Goal: Task Accomplishment & Management: Complete application form

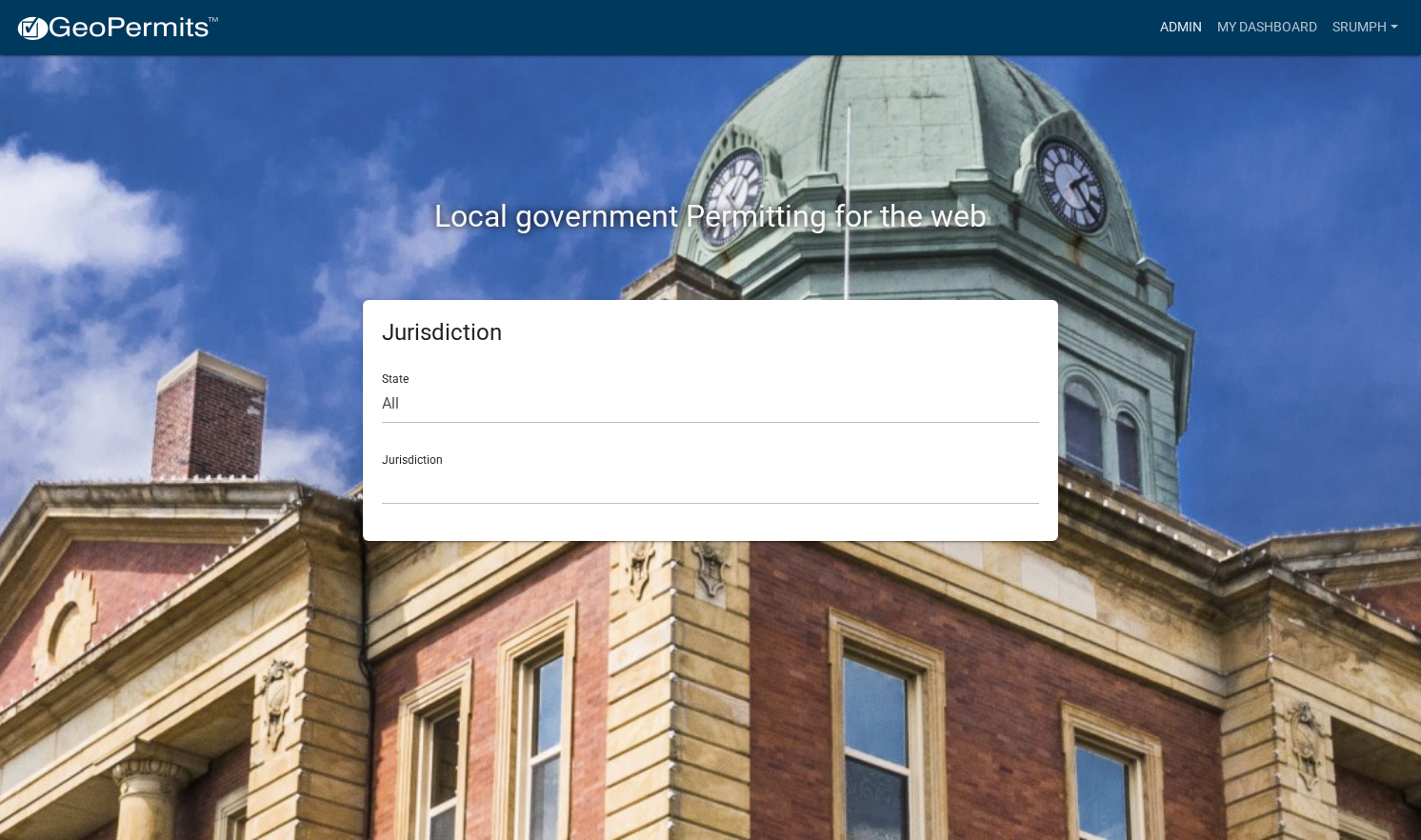
click at [1175, 29] on link "Admin" at bounding box center [1181, 28] width 57 height 37
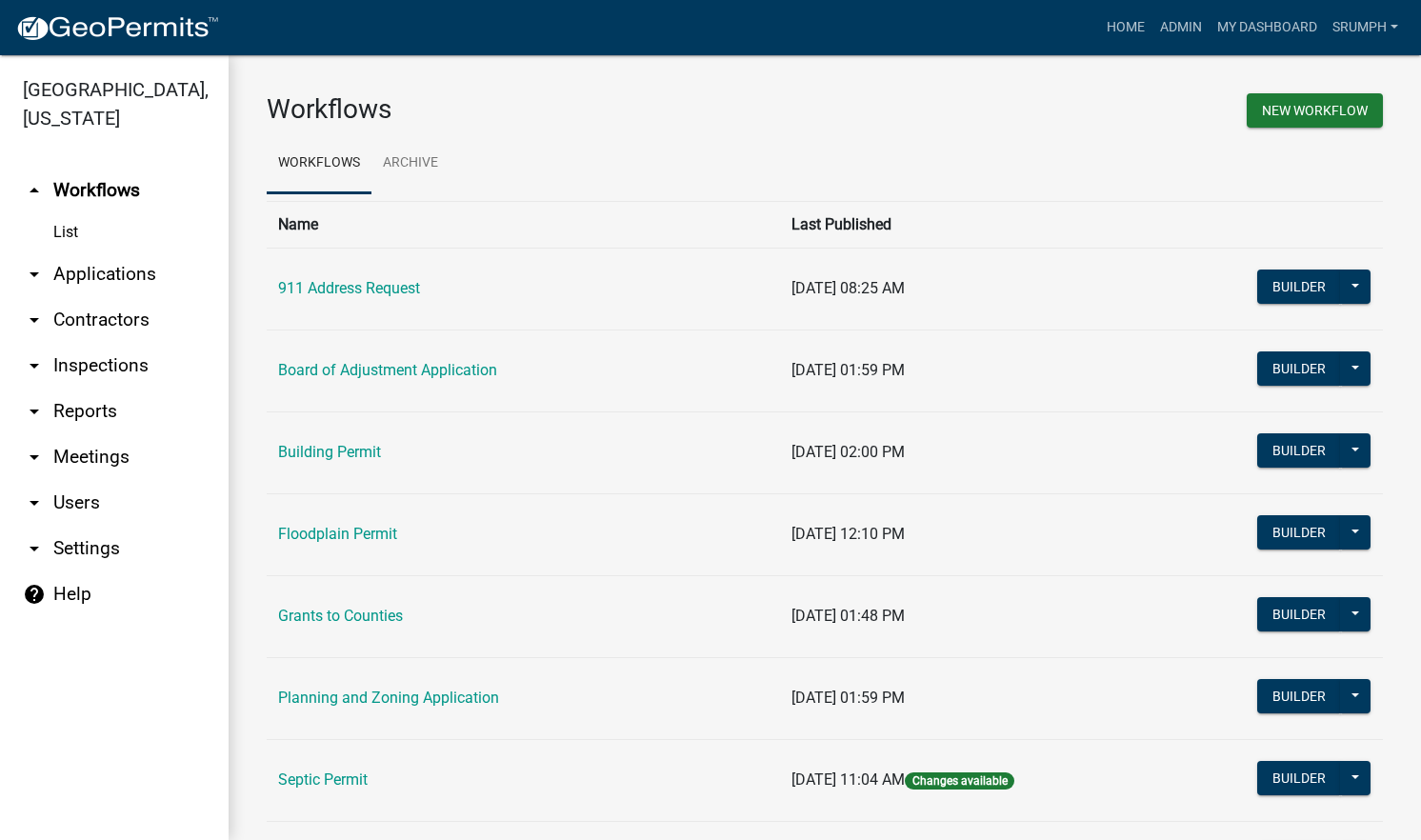
click at [132, 255] on link "arrow_drop_down Applications" at bounding box center [115, 274] width 229 height 45
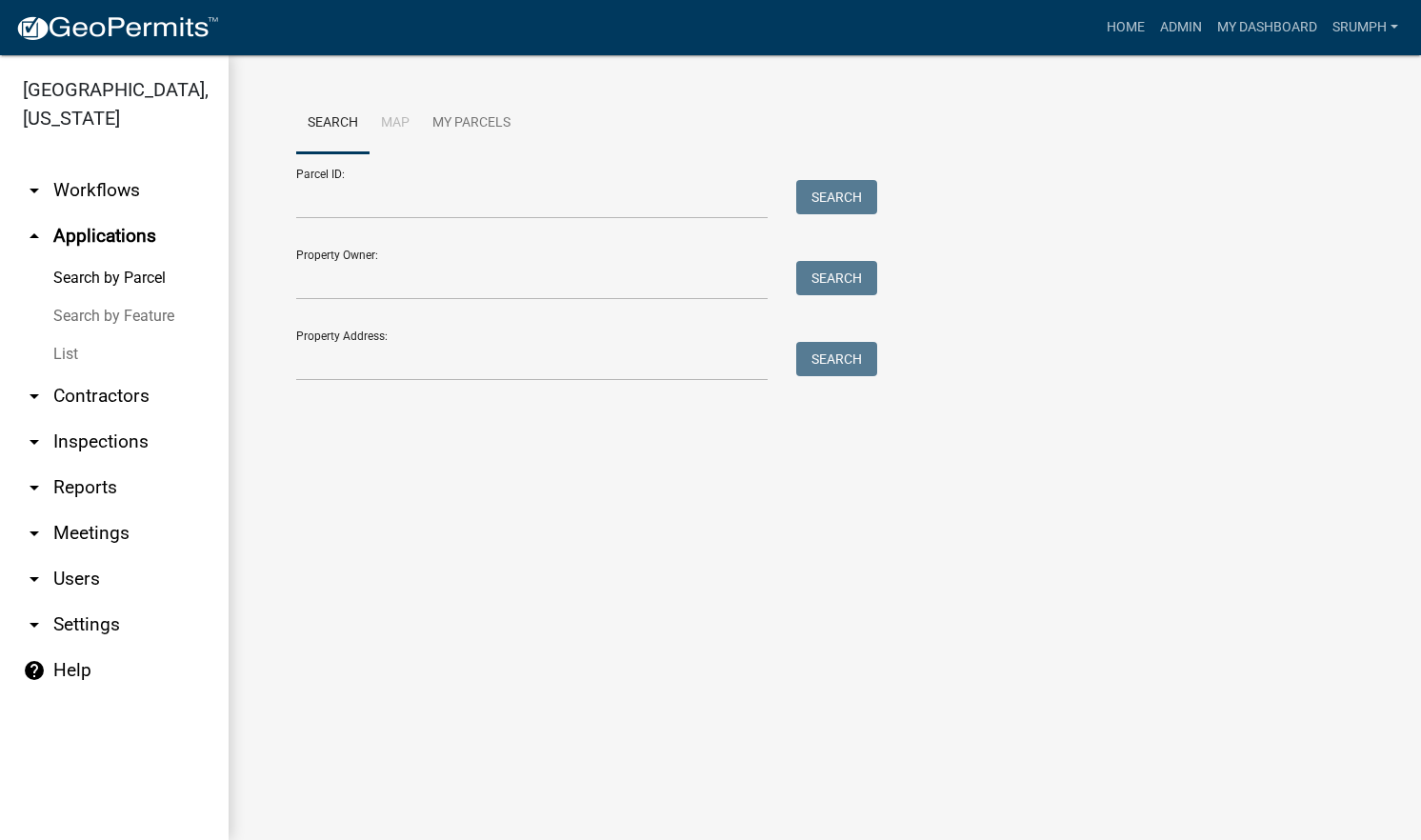
click at [76, 336] on link "List" at bounding box center [115, 354] width 229 height 38
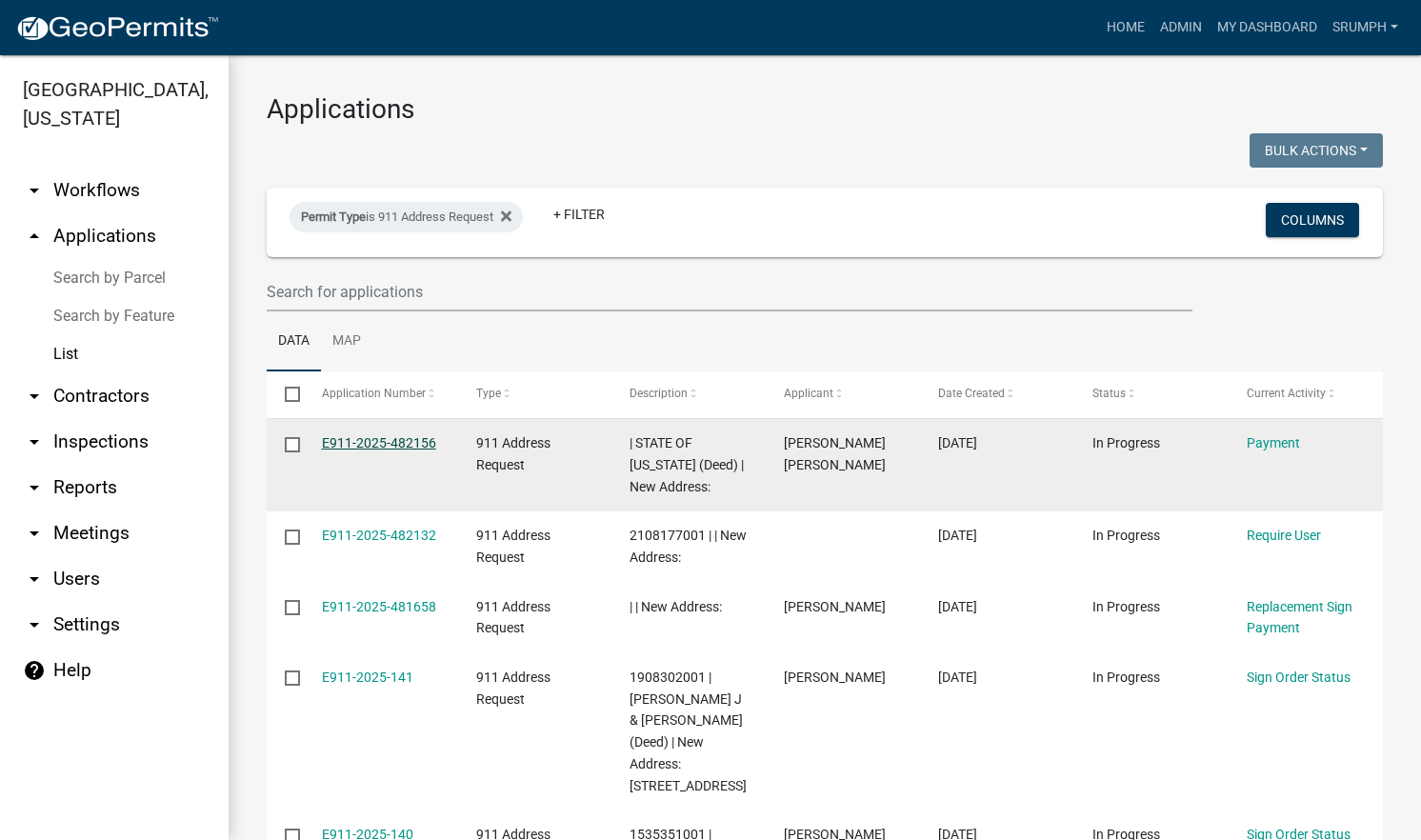
click at [373, 446] on link "E911-2025-482156" at bounding box center [379, 442] width 115 height 15
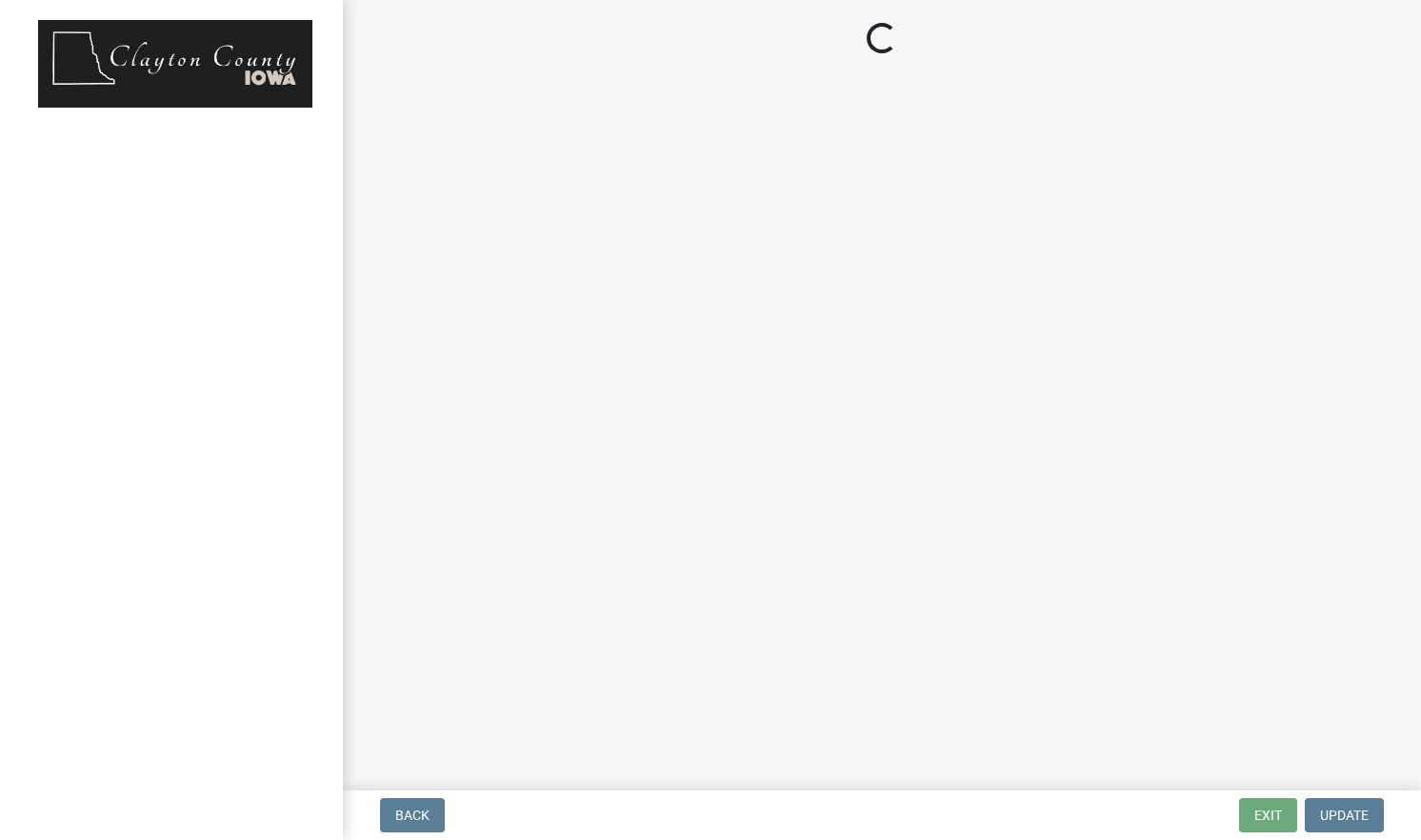
select select "3: 3"
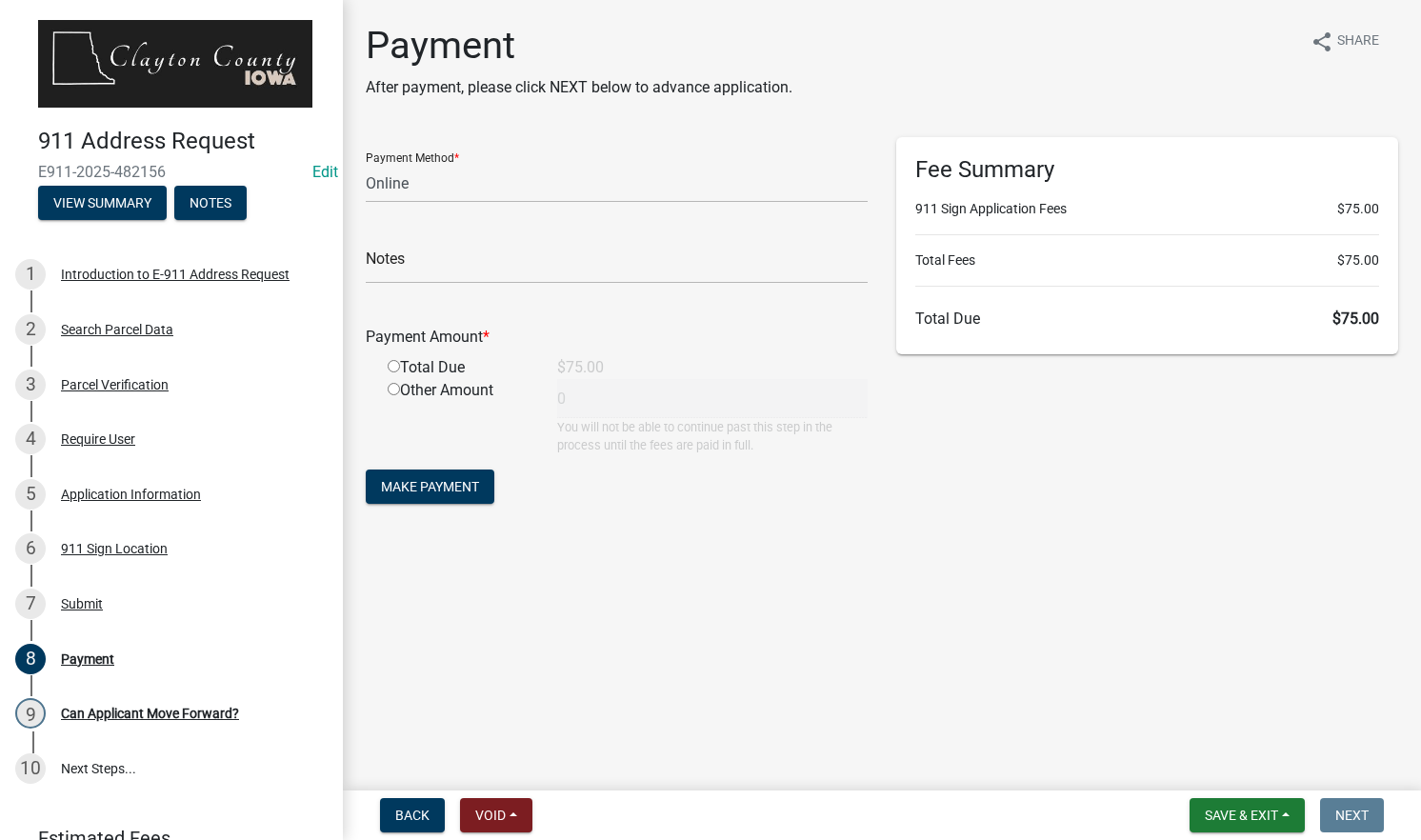
click at [392, 364] on input "radio" at bounding box center [394, 366] width 13 height 13
radio input "true"
type input "75"
click at [512, 193] on select "Credit Card POS Check Cash Online" at bounding box center [616, 184] width 502 height 39
click at [365, 164] on select "Credit Card POS Check Cash Online" at bounding box center [616, 184] width 502 height 39
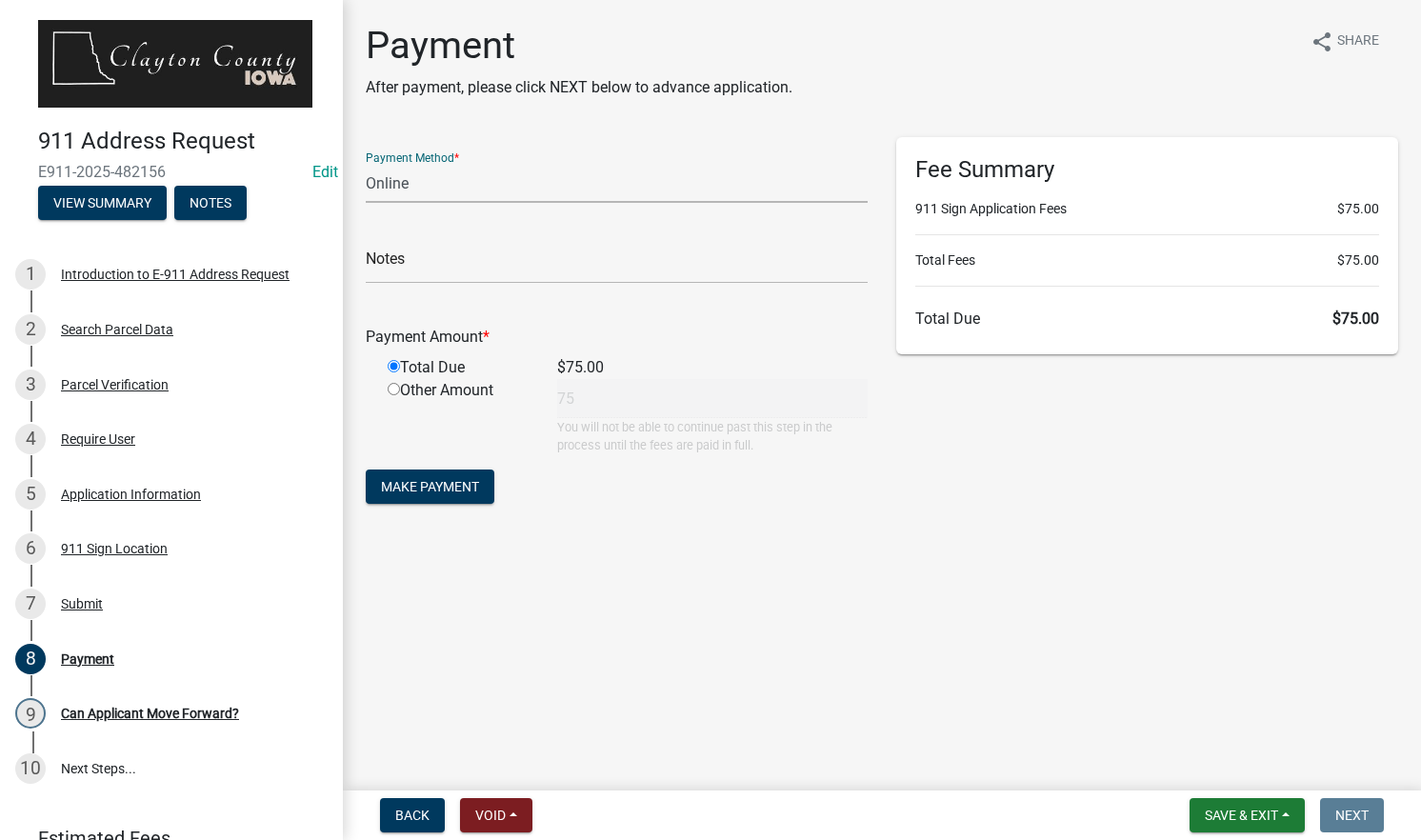
click at [519, 185] on select "Credit Card POS Check Cash Online" at bounding box center [616, 184] width 502 height 39
select select "1: 0"
click at [365, 164] on select "Credit Card POS Check Cash Online" at bounding box center [616, 184] width 502 height 39
click at [474, 255] on input "text" at bounding box center [616, 265] width 502 height 39
type input "Governmental0"
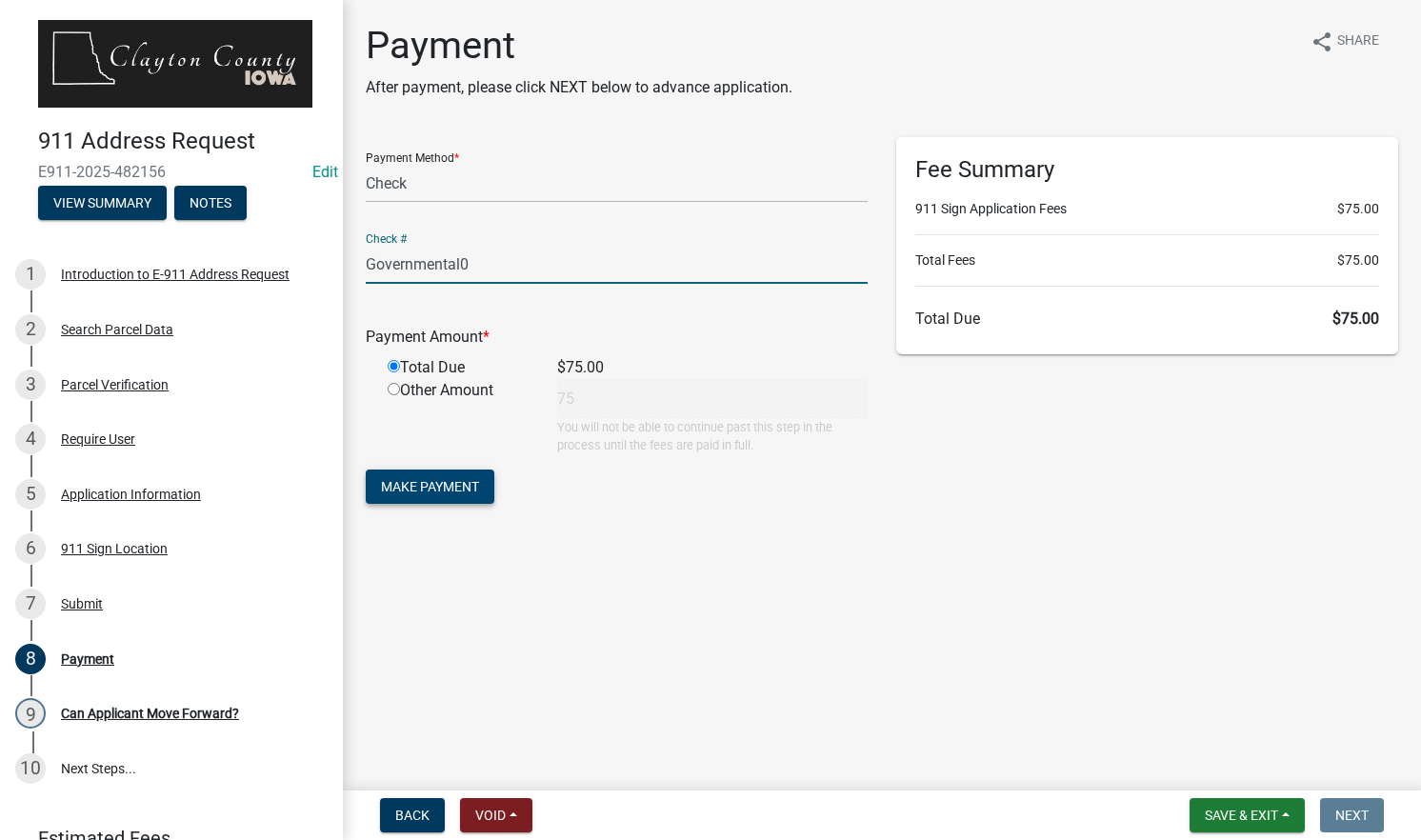
click at [434, 496] on button "Make Payment" at bounding box center [430, 487] width 128 height 35
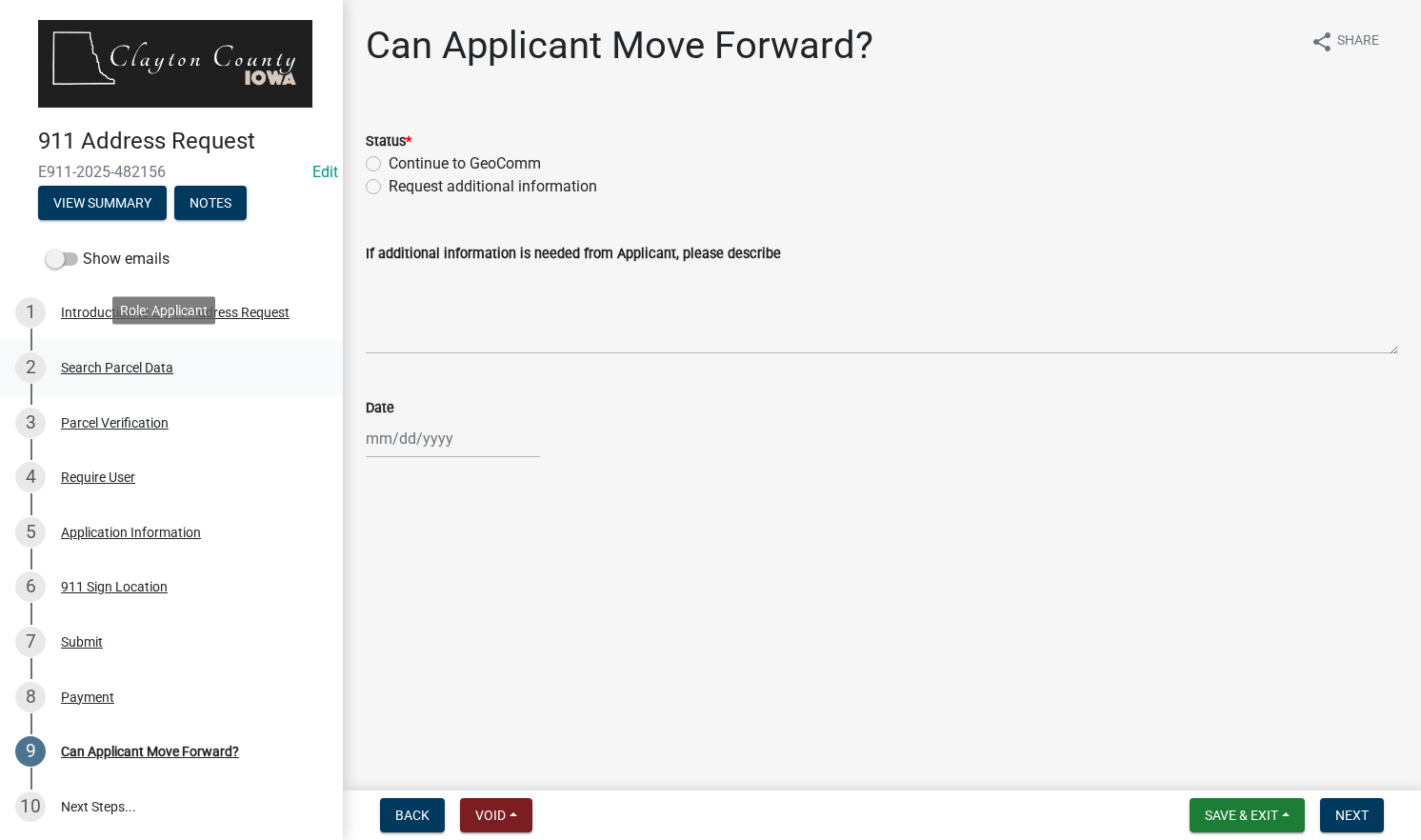
click at [199, 376] on div "2 Search Parcel Data" at bounding box center [163, 367] width 297 height 31
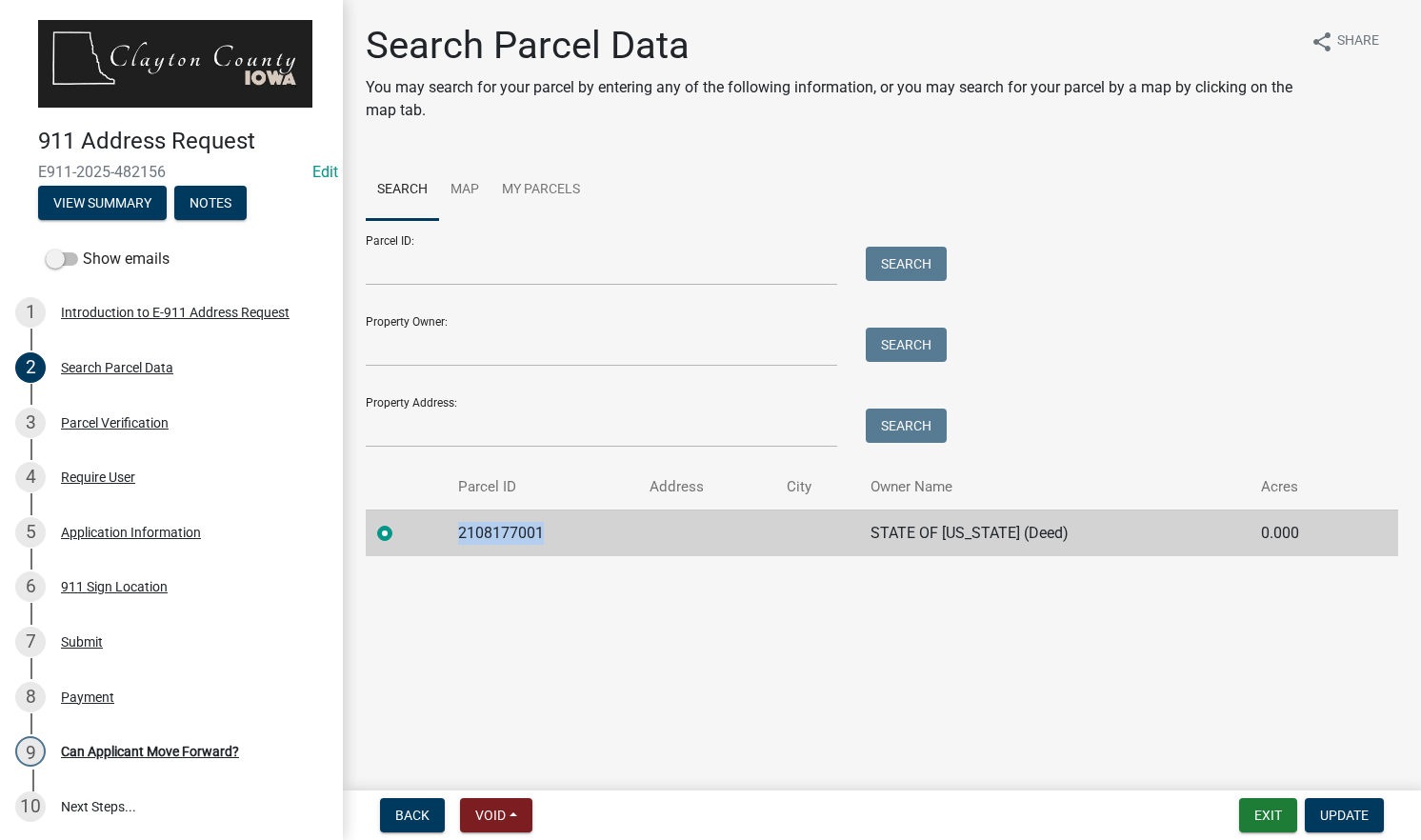
drag, startPoint x: 547, startPoint y: 528, endPoint x: 463, endPoint y: 533, distance: 84.1
click at [463, 533] on td "2108177001" at bounding box center [542, 532] width 193 height 46
drag, startPoint x: 463, startPoint y: 533, endPoint x: 492, endPoint y: 533, distance: 29.0
copy td "2108177001"
click at [228, 419] on div "3 Parcel Verification" at bounding box center [163, 422] width 297 height 31
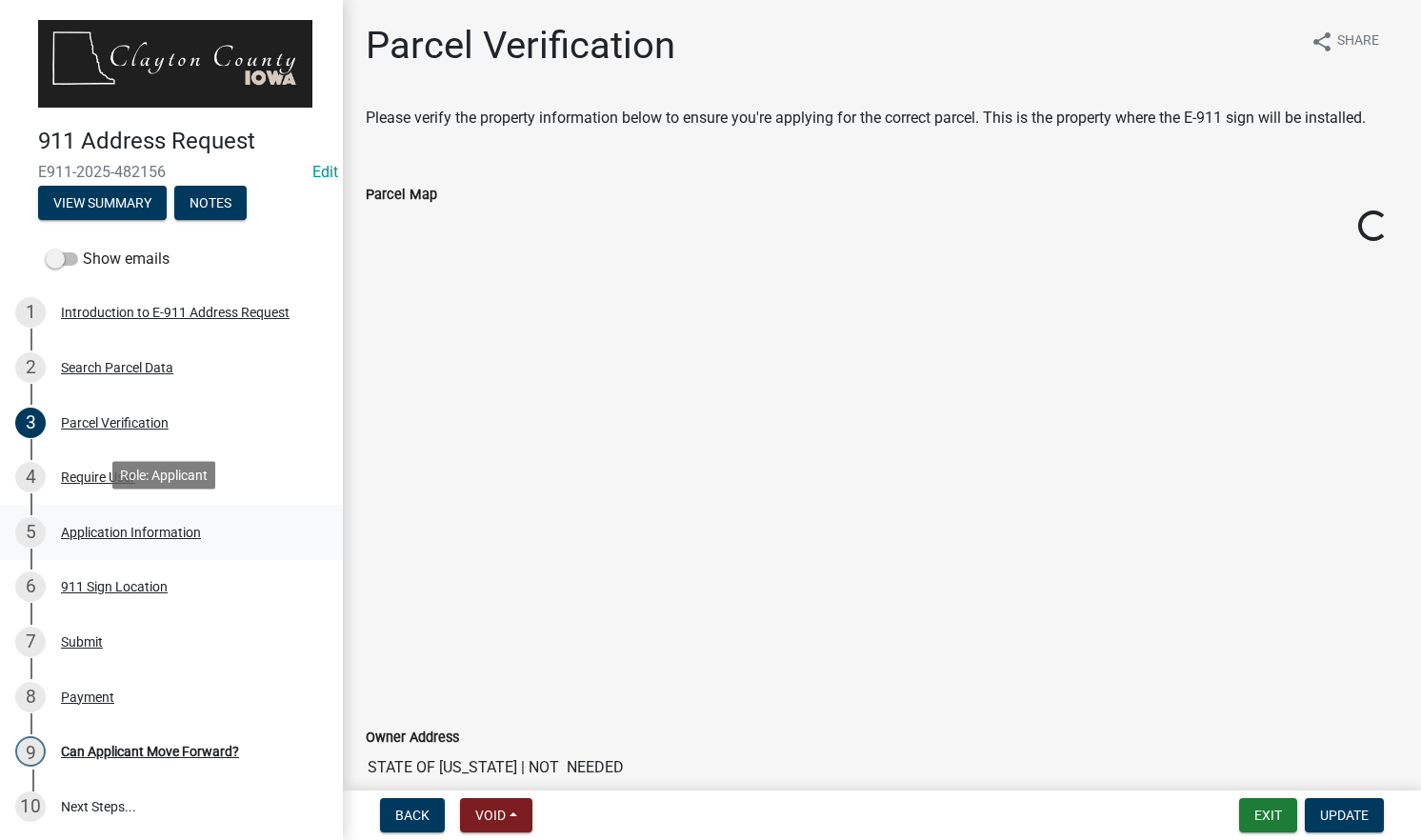
click at [210, 525] on div "5 Application Information" at bounding box center [163, 532] width 297 height 31
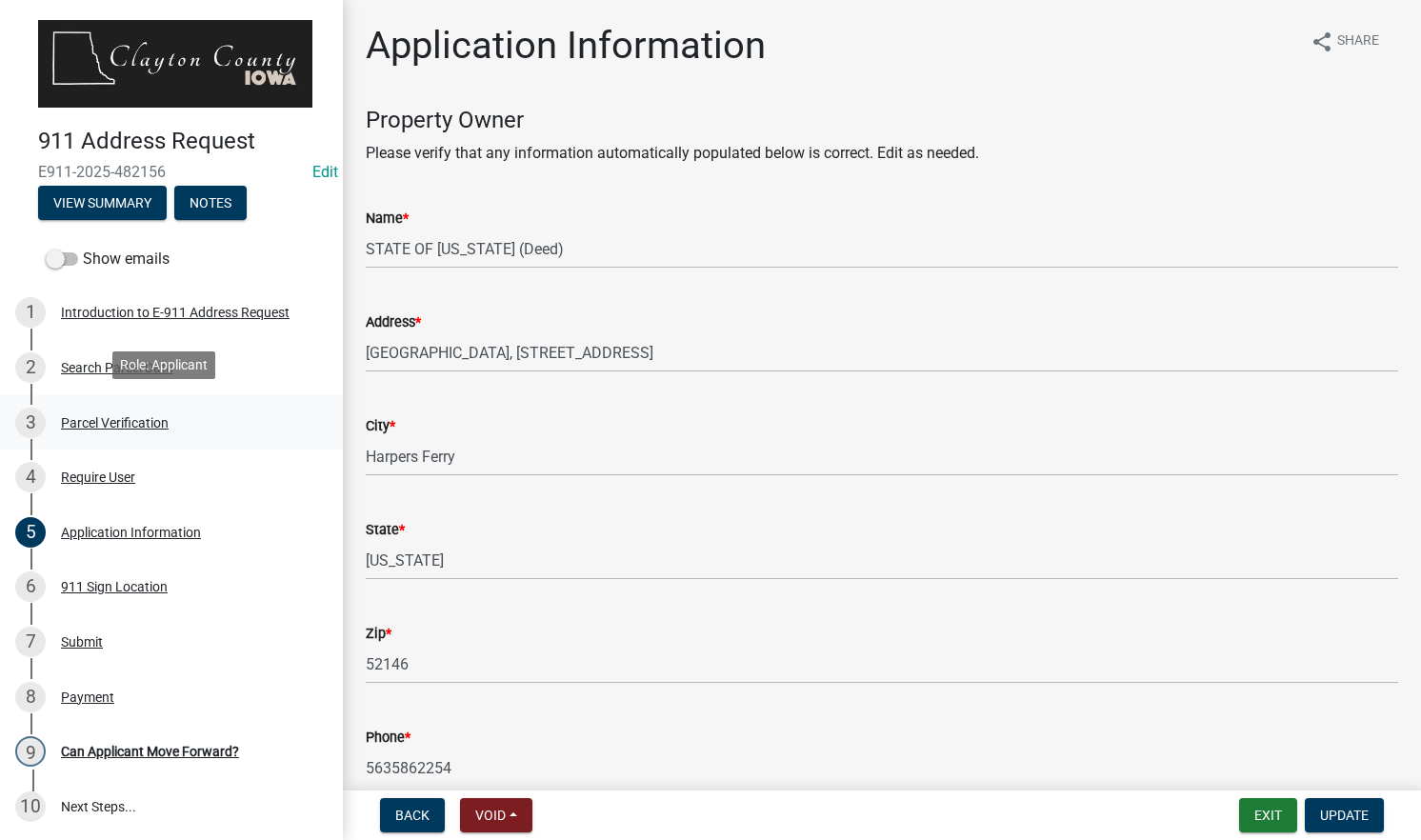
click at [220, 413] on div "3 Parcel Verification" at bounding box center [163, 422] width 297 height 31
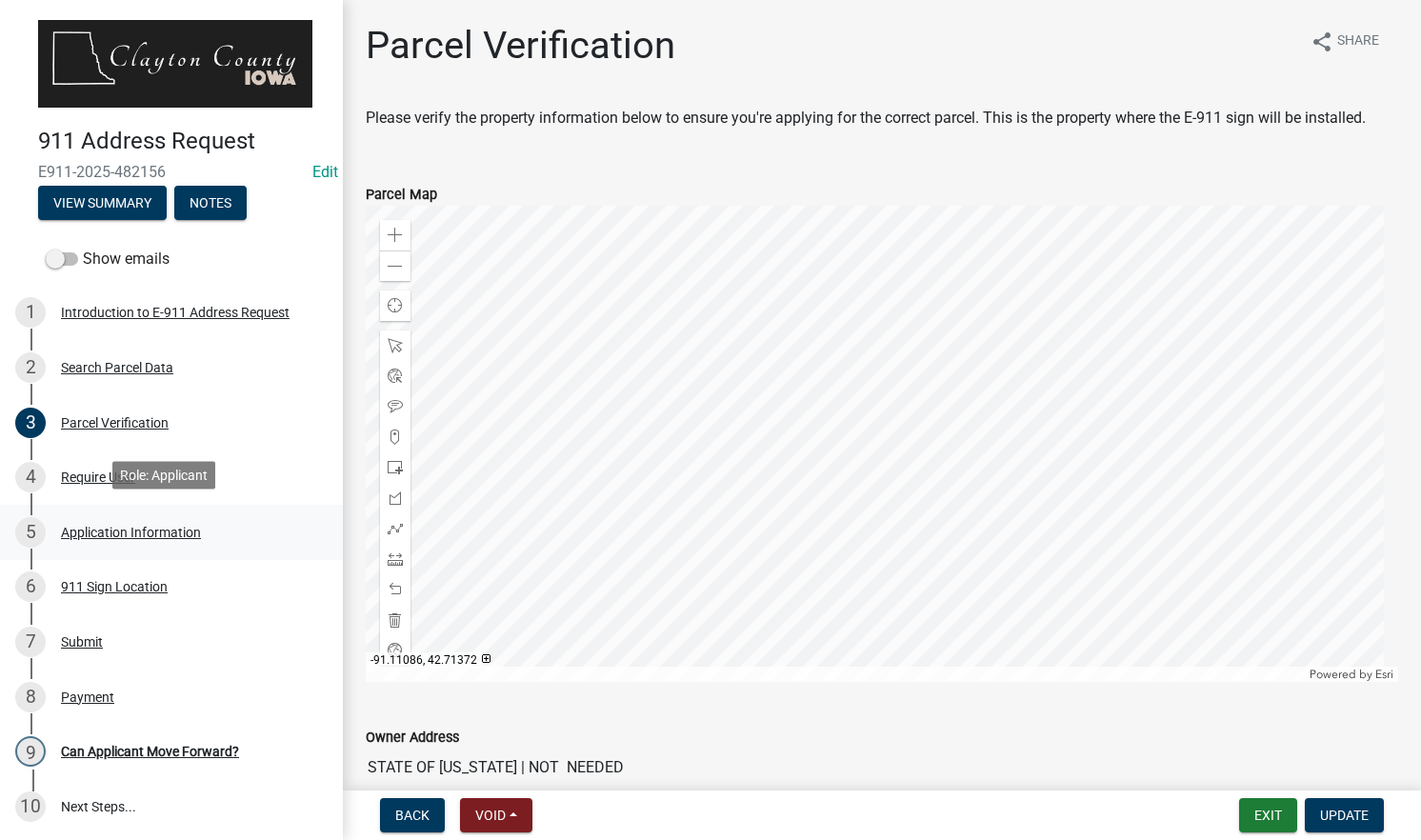
click at [237, 529] on div "5 Application Information" at bounding box center [163, 532] width 297 height 31
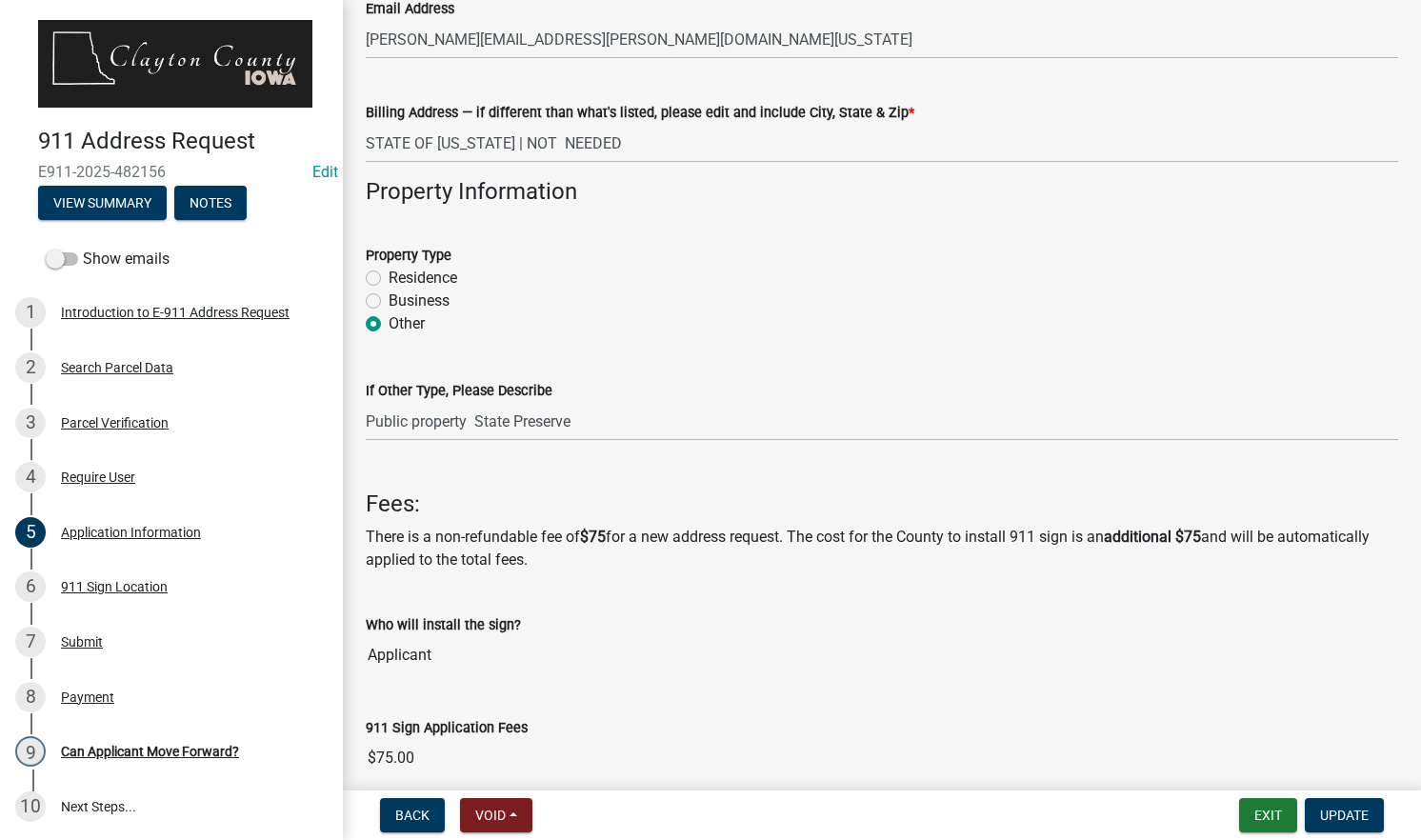
scroll to position [874, 0]
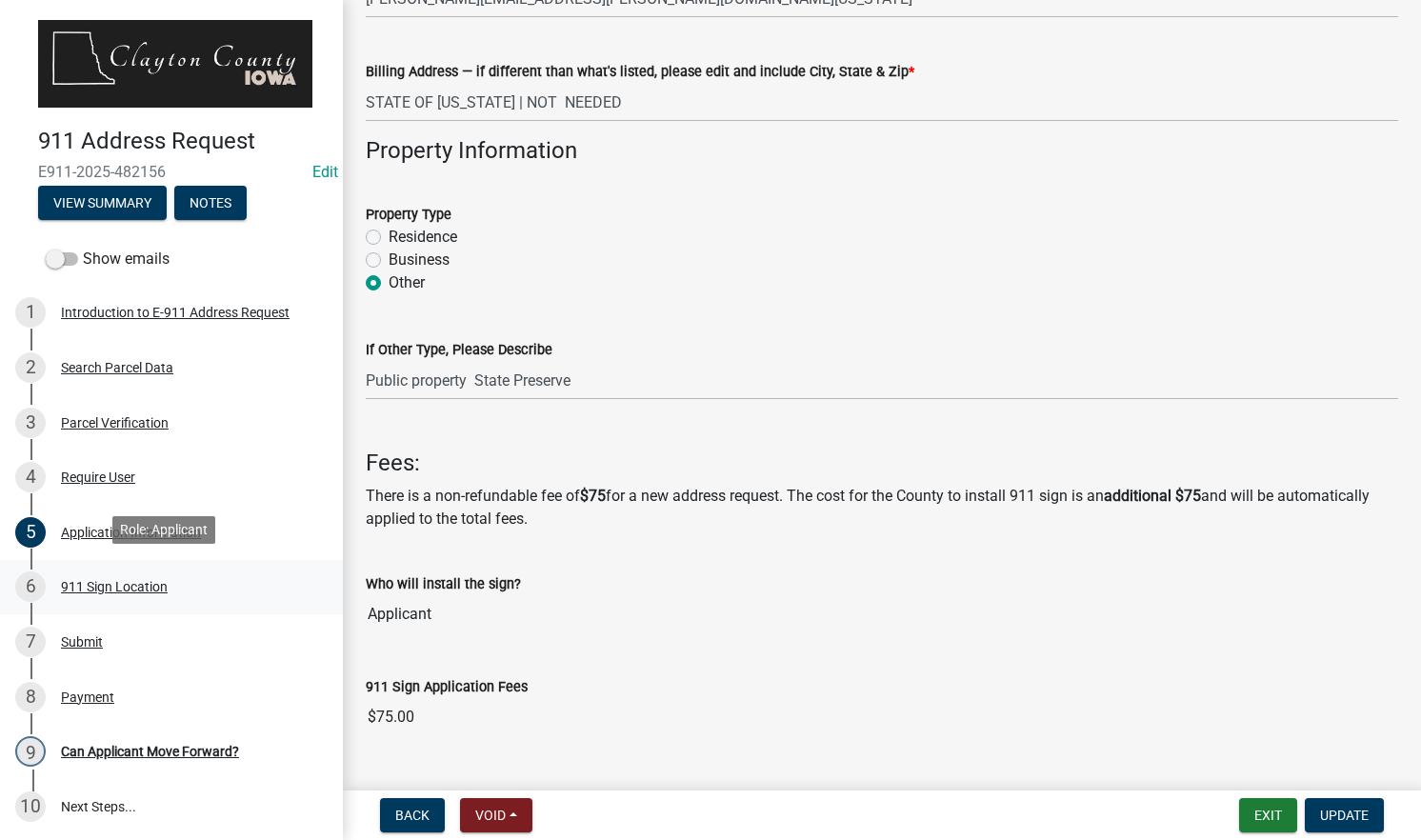
click at [242, 591] on div "6 911 Sign Location" at bounding box center [163, 586] width 297 height 31
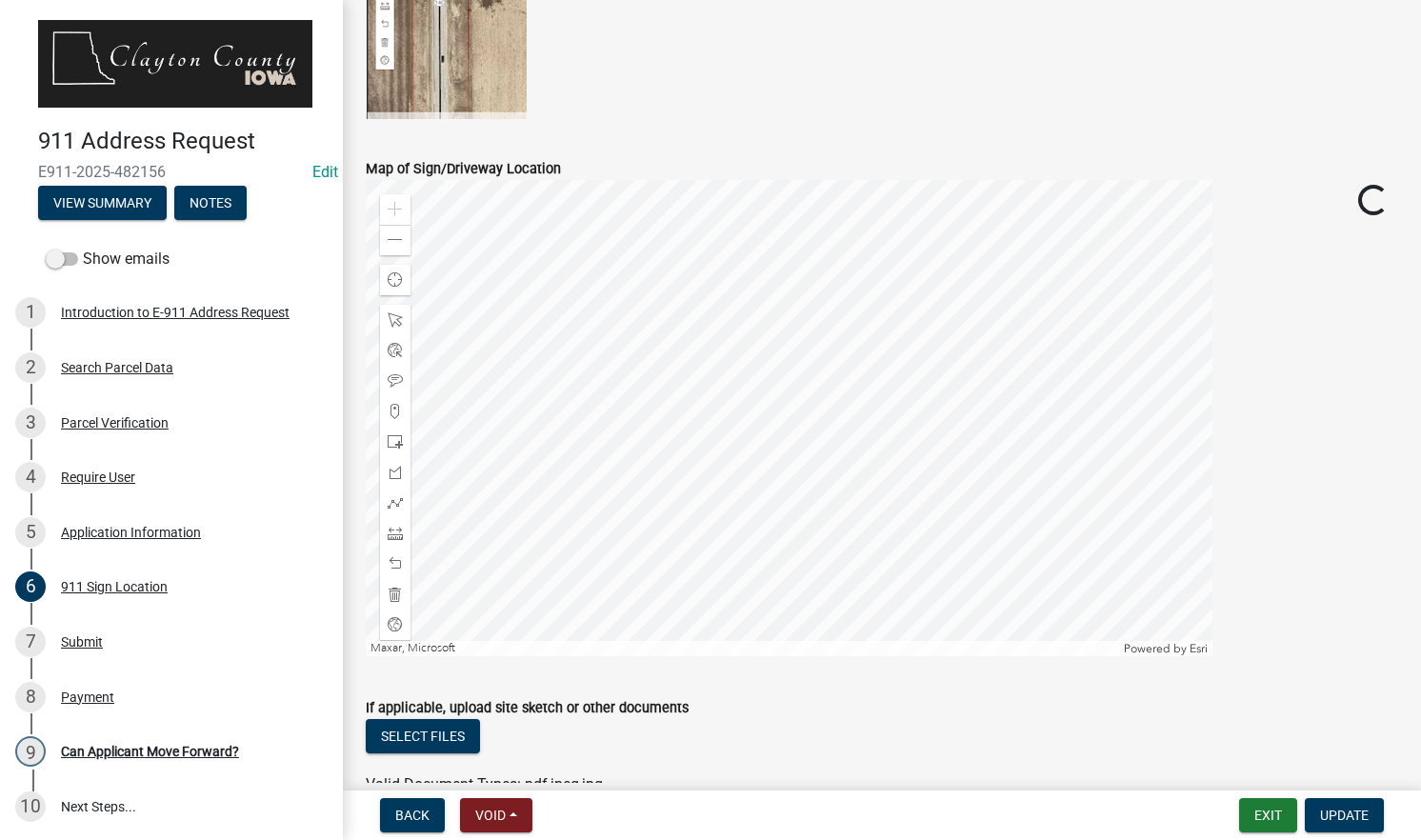
scroll to position [702, 0]
click at [403, 240] on div "Zoom out" at bounding box center [395, 238] width 31 height 31
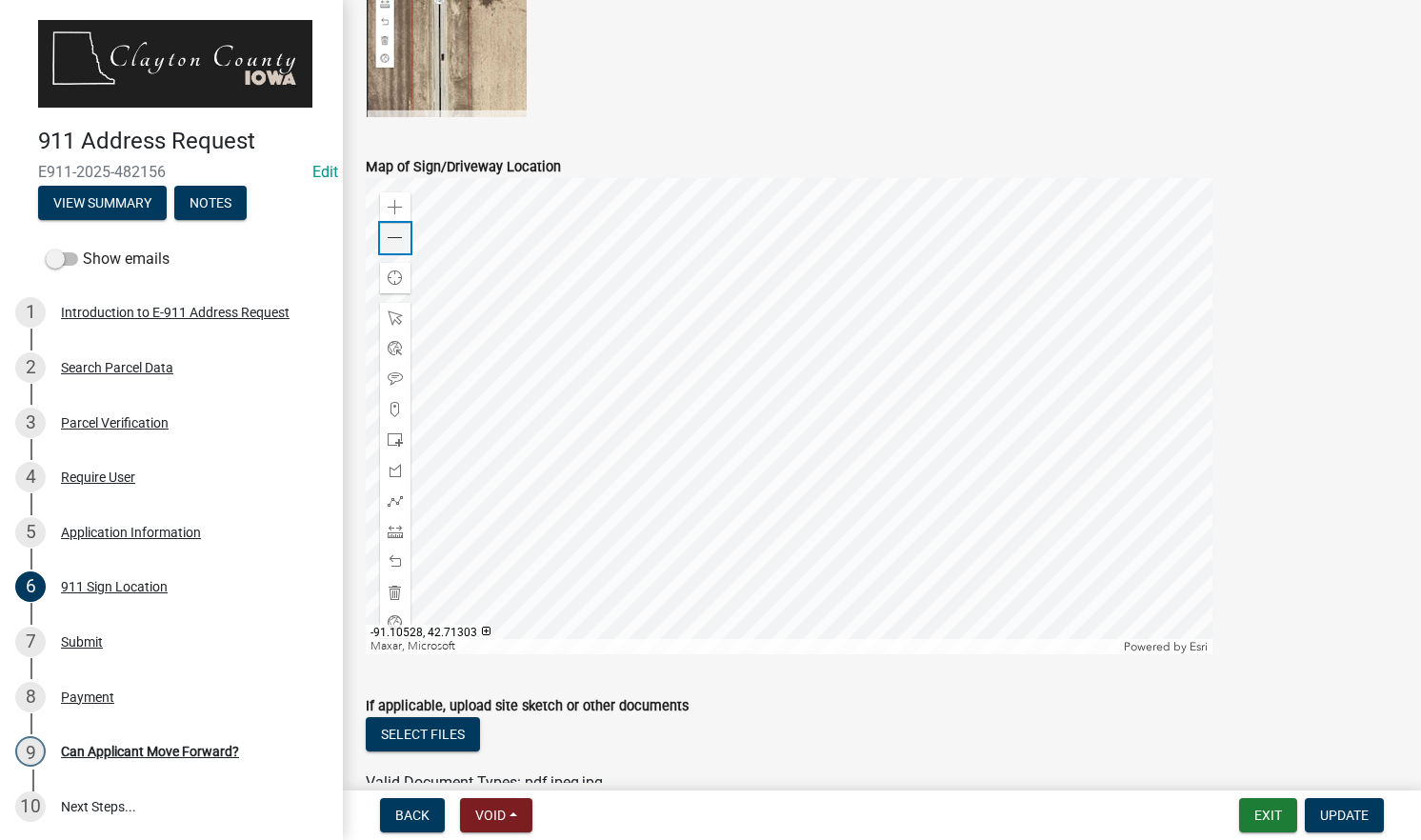
click at [403, 240] on div "Zoom out" at bounding box center [395, 238] width 31 height 31
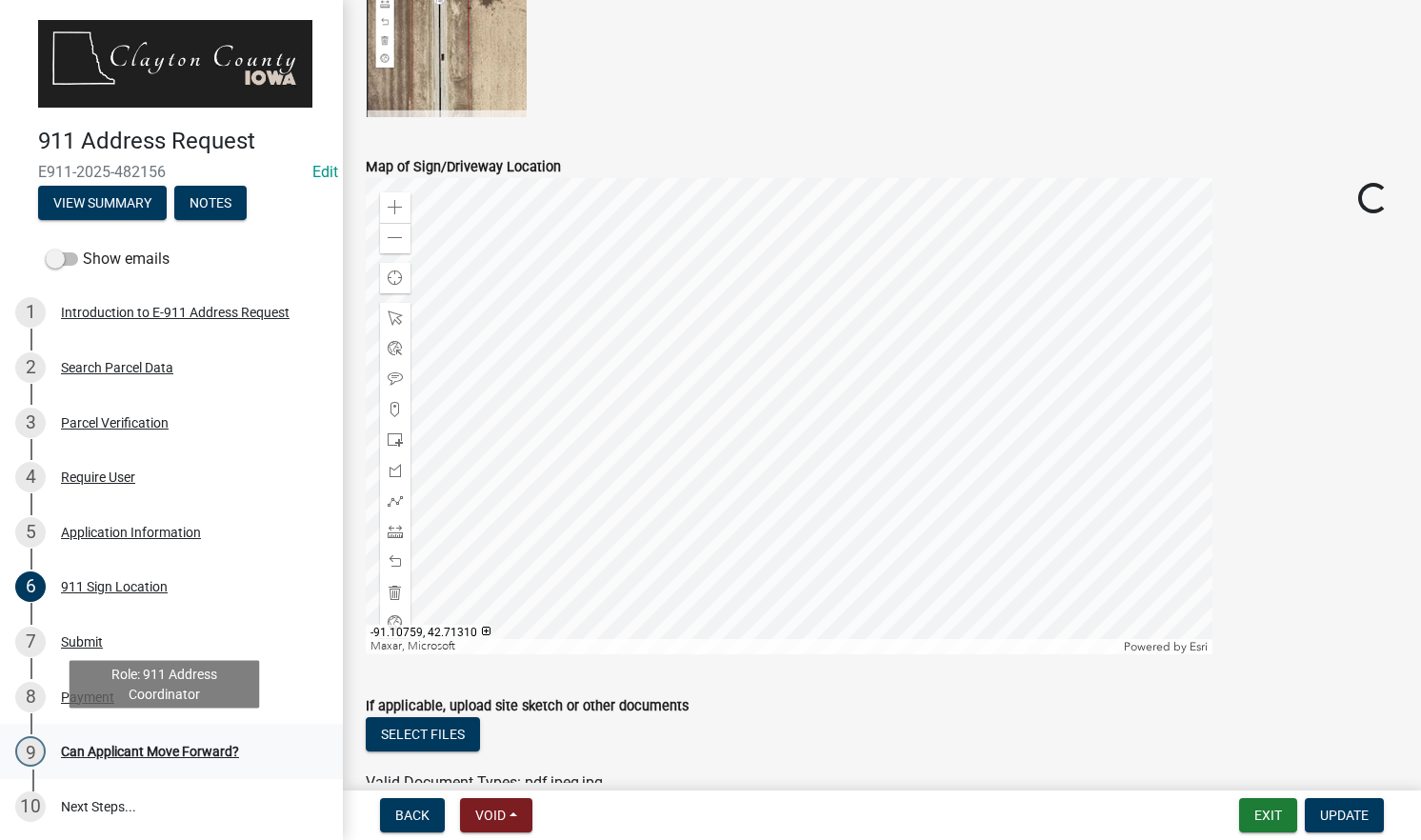
click at [215, 750] on div "Can Applicant Move Forward?" at bounding box center [150, 751] width 178 height 14
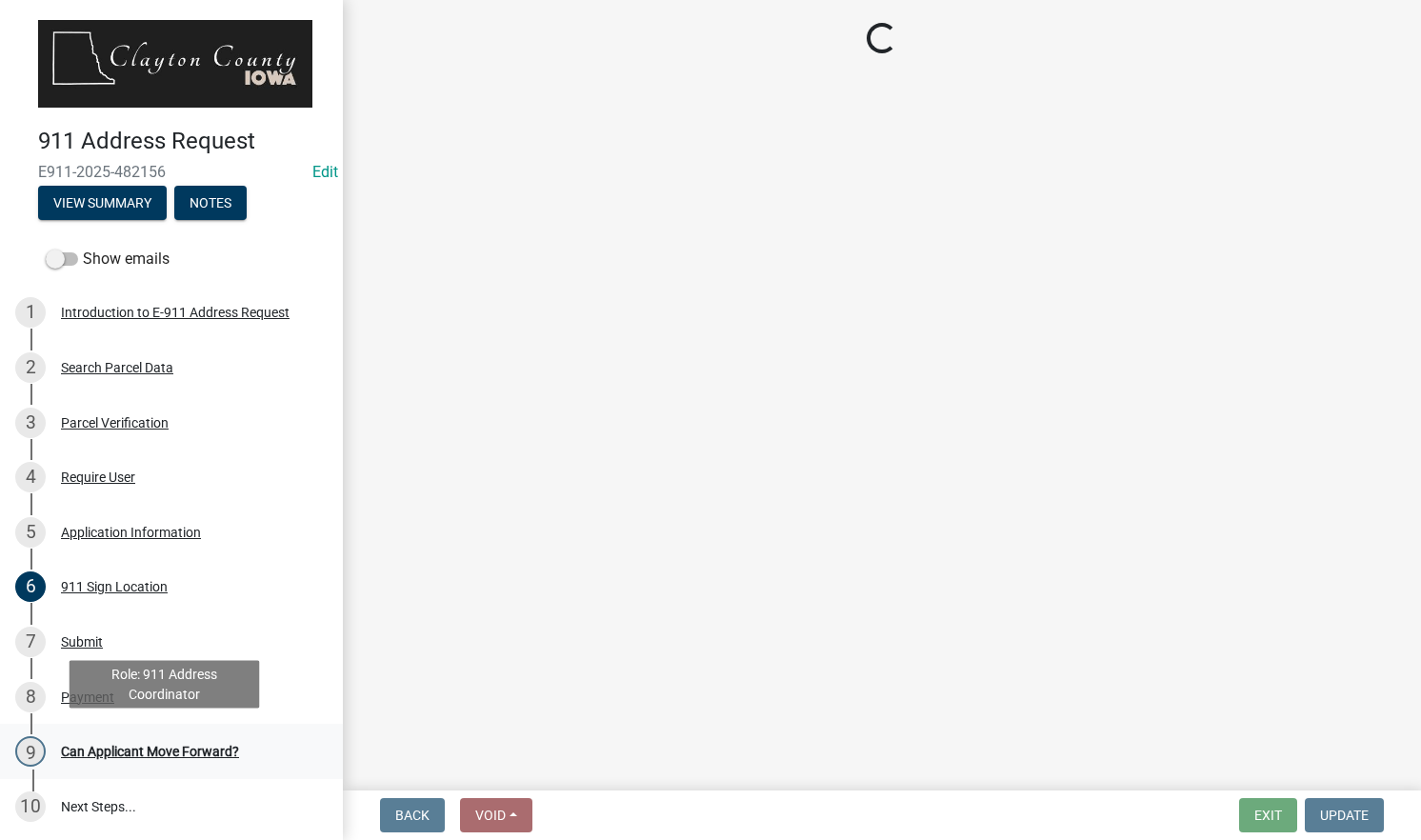
scroll to position [0, 0]
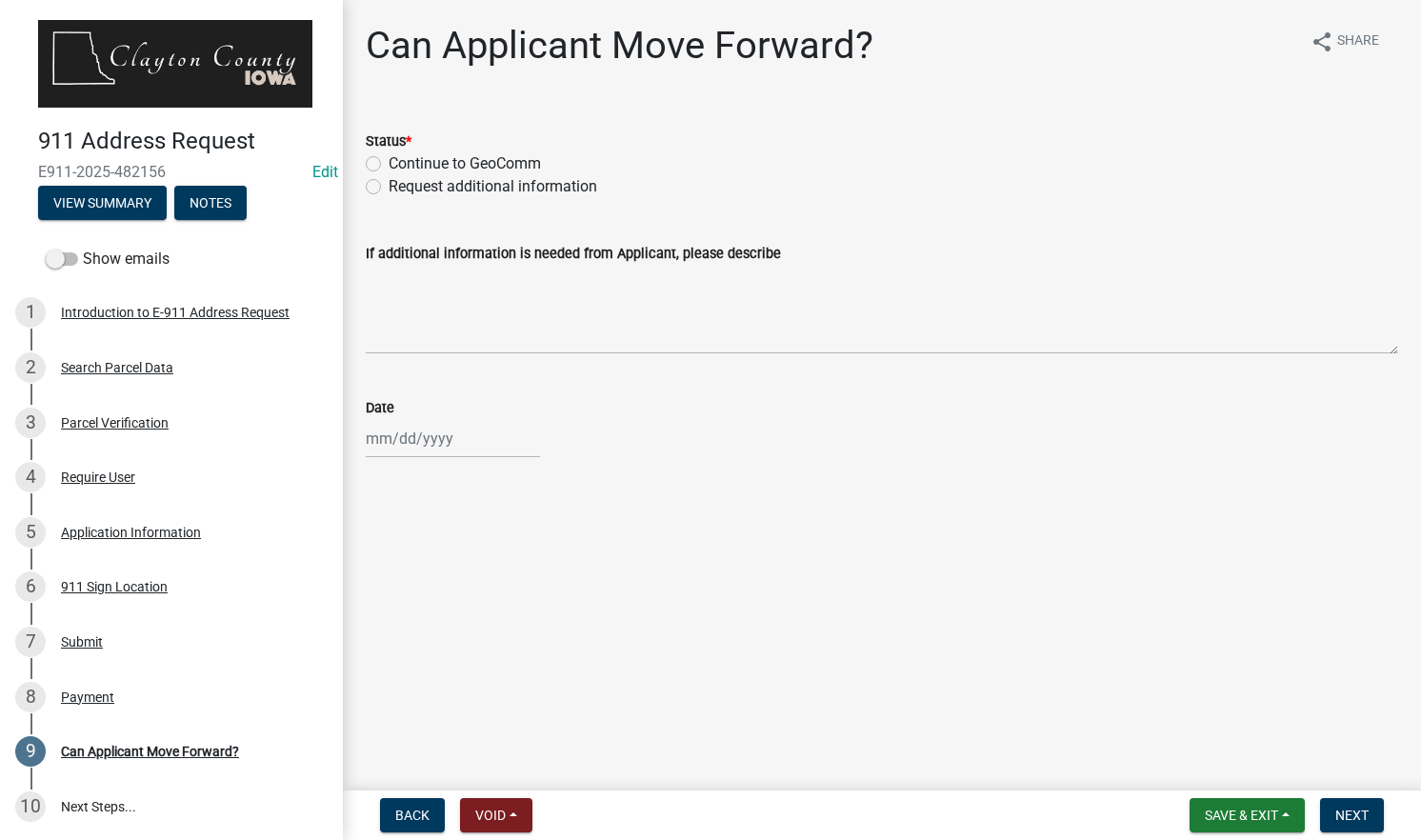
click at [468, 164] on label "Continue to GeoComm" at bounding box center [465, 163] width 152 height 23
click at [401, 164] on input "Continue to GeoComm" at bounding box center [395, 158] width 13 height 13
radio input "true"
click at [416, 445] on div at bounding box center [452, 438] width 175 height 39
select select "9"
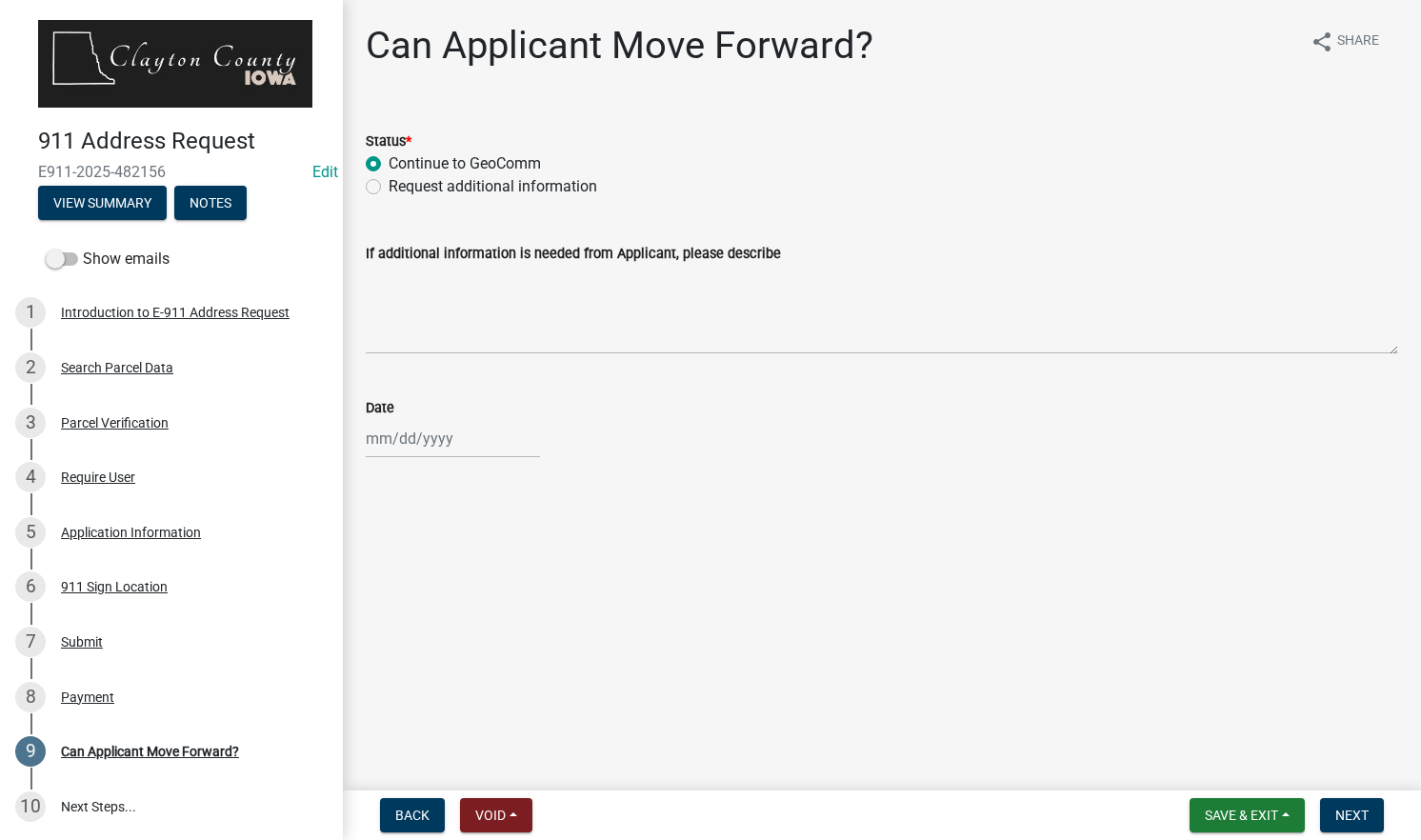
select select "2025"
click at [384, 637] on div "22" at bounding box center [384, 631] width 31 height 31
type input "[DATE]"
click at [1344, 817] on span "Next" at bounding box center [1352, 814] width 34 height 15
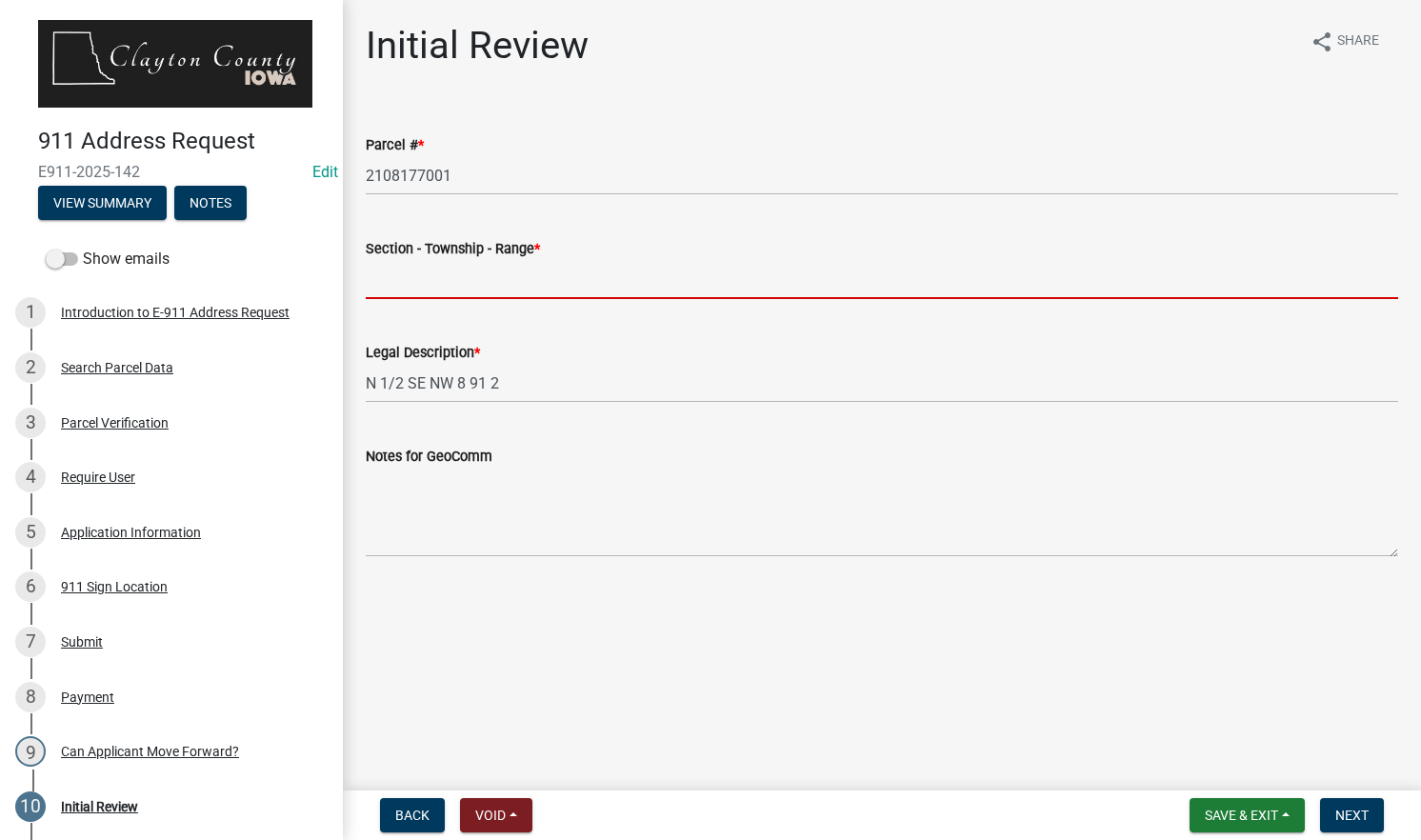
click at [661, 278] on input "Section - Township - Range *" at bounding box center [882, 279] width 1033 height 39
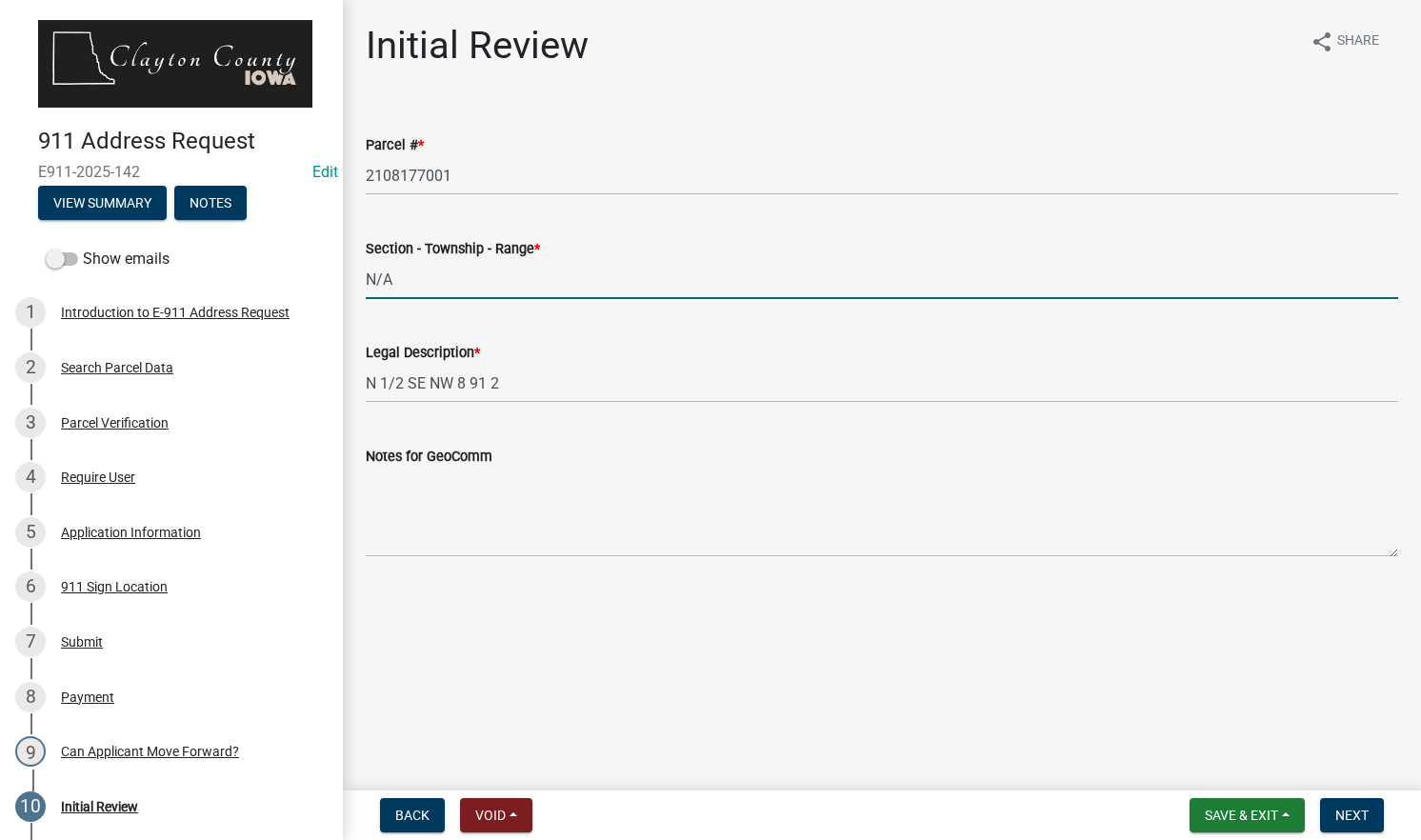
type input "N/A"
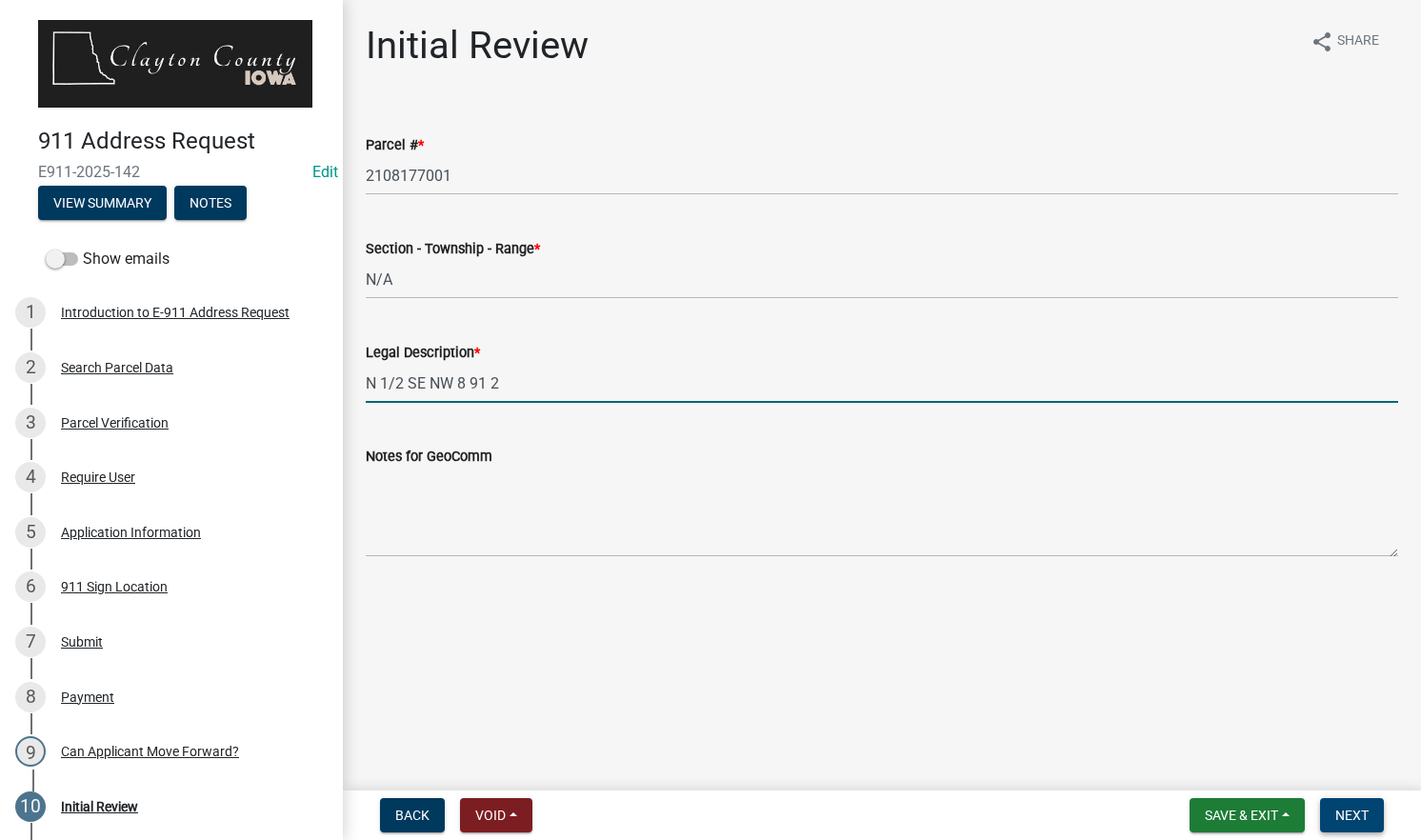
click at [1344, 809] on span "Next" at bounding box center [1352, 814] width 34 height 15
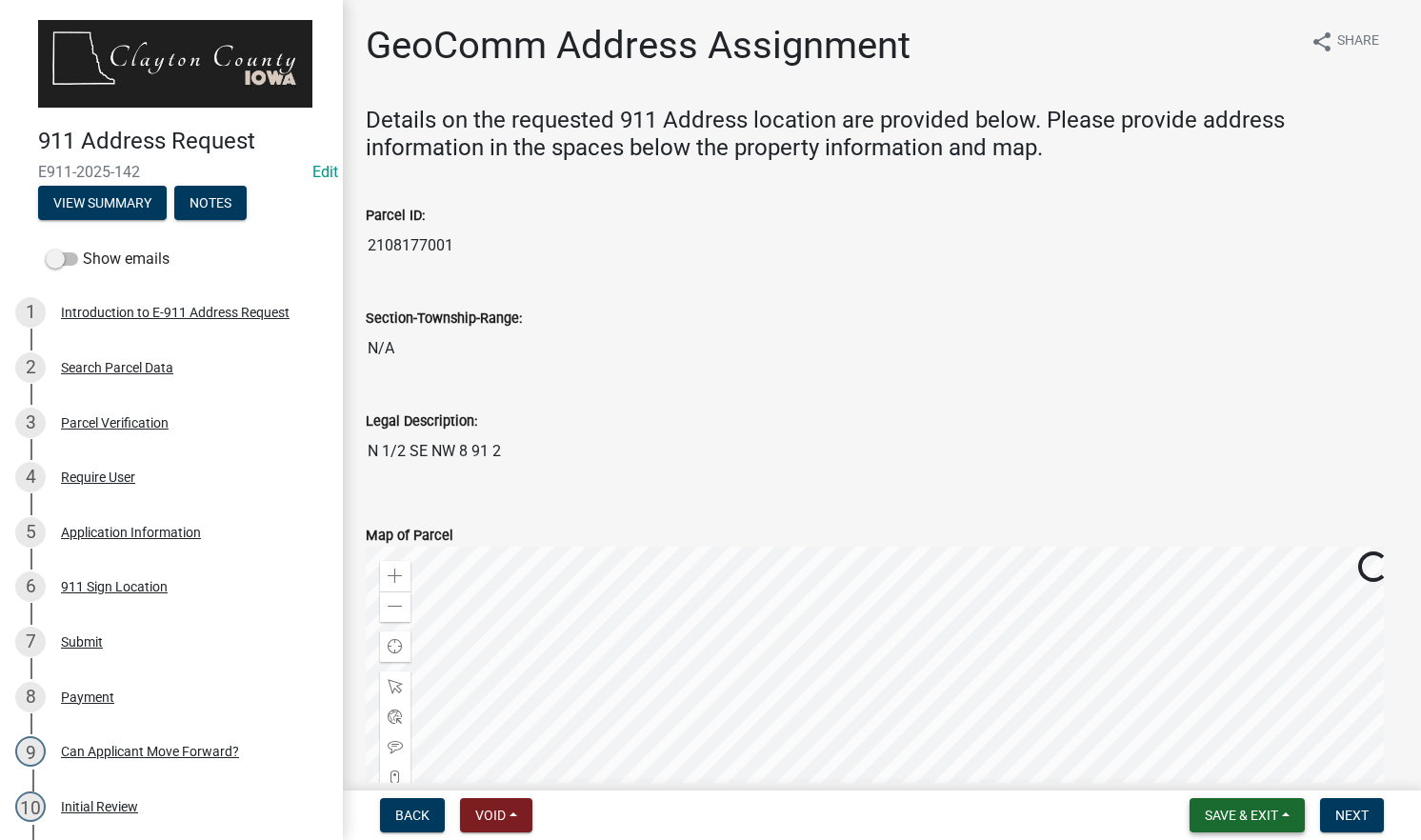
click at [1229, 807] on span "Save & Exit" at bounding box center [1241, 814] width 73 height 15
click at [1209, 774] on button "Save & Exit" at bounding box center [1228, 765] width 152 height 45
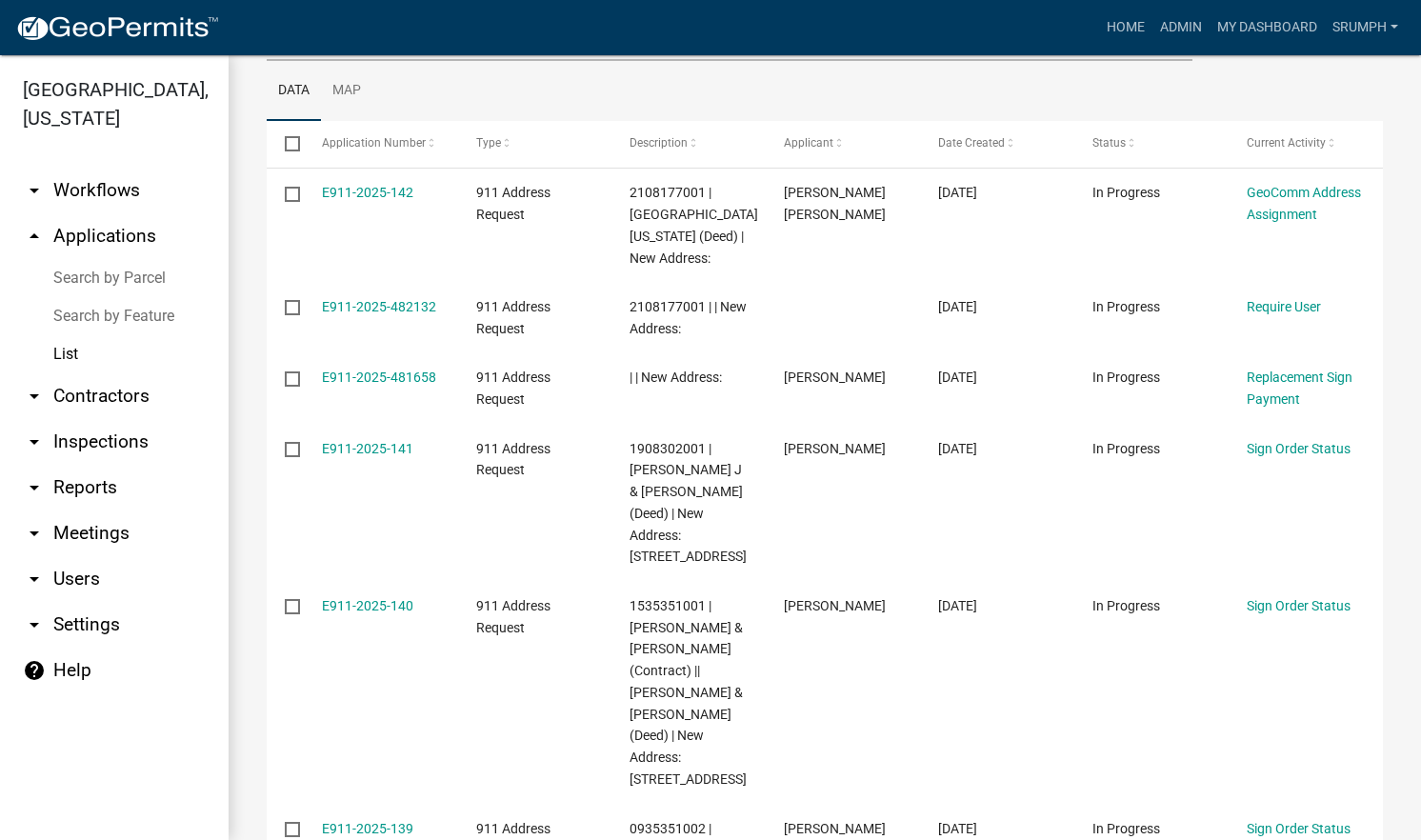
scroll to position [250, 0]
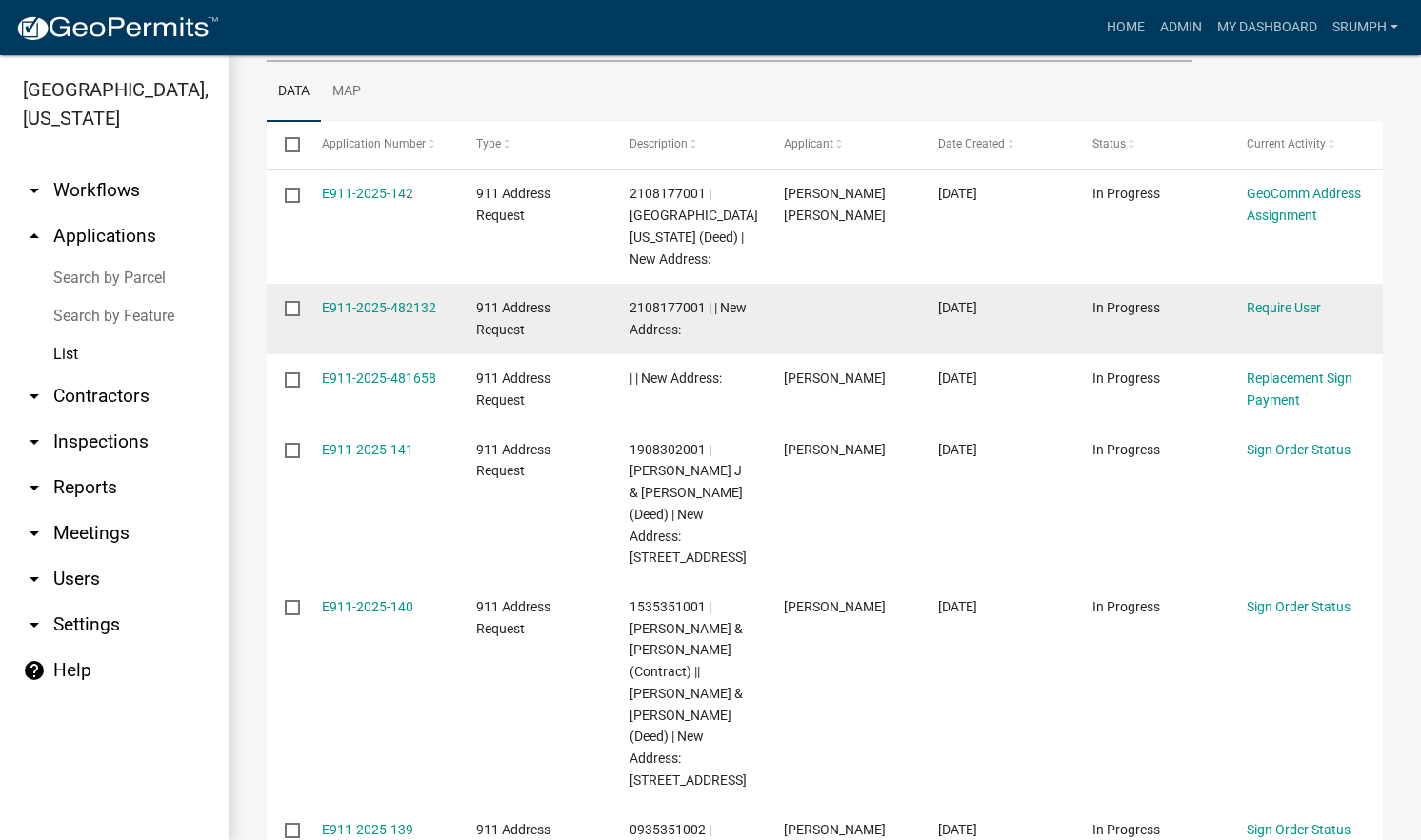
click at [291, 308] on input "checkbox" at bounding box center [290, 307] width 13 height 13
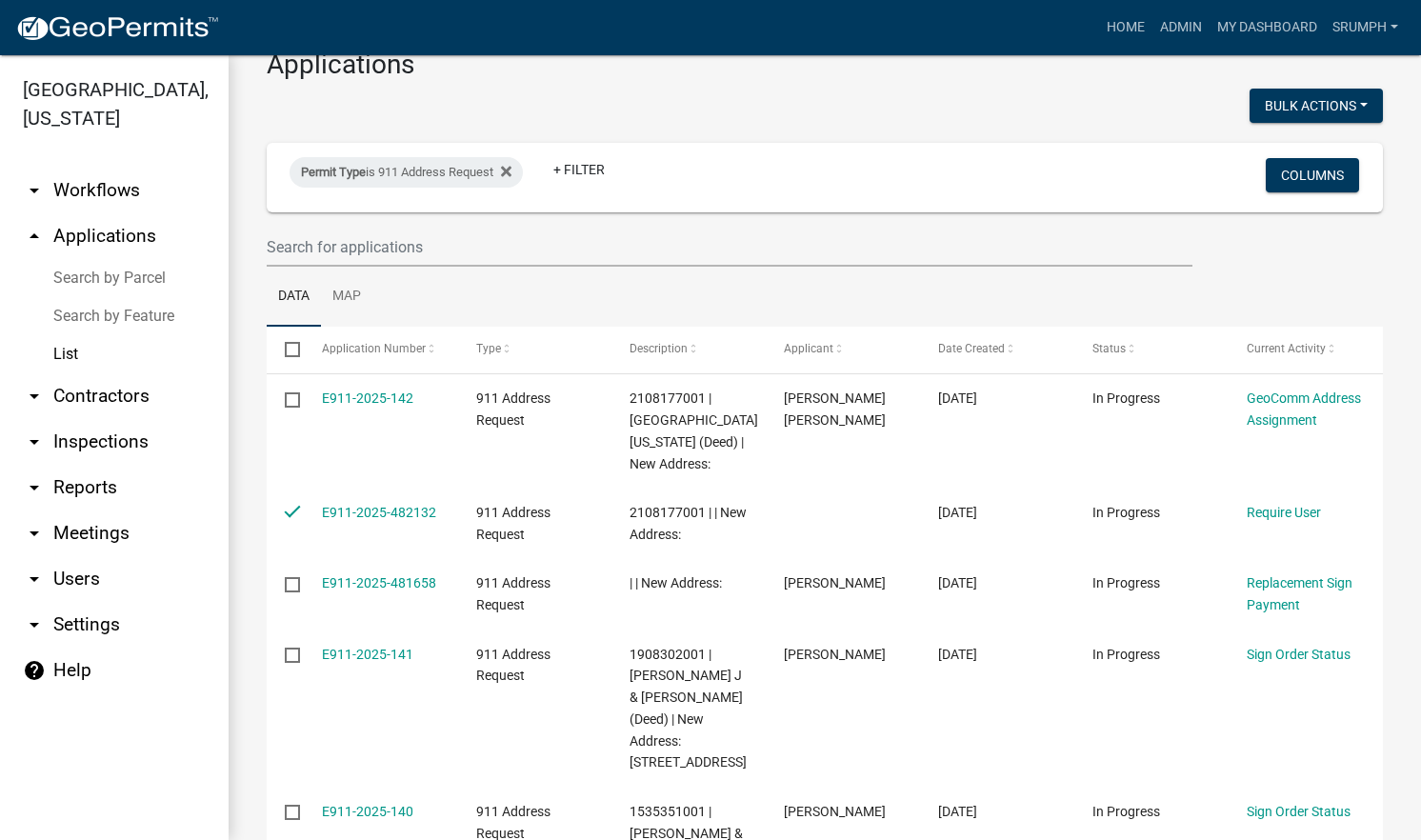
scroll to position [0, 0]
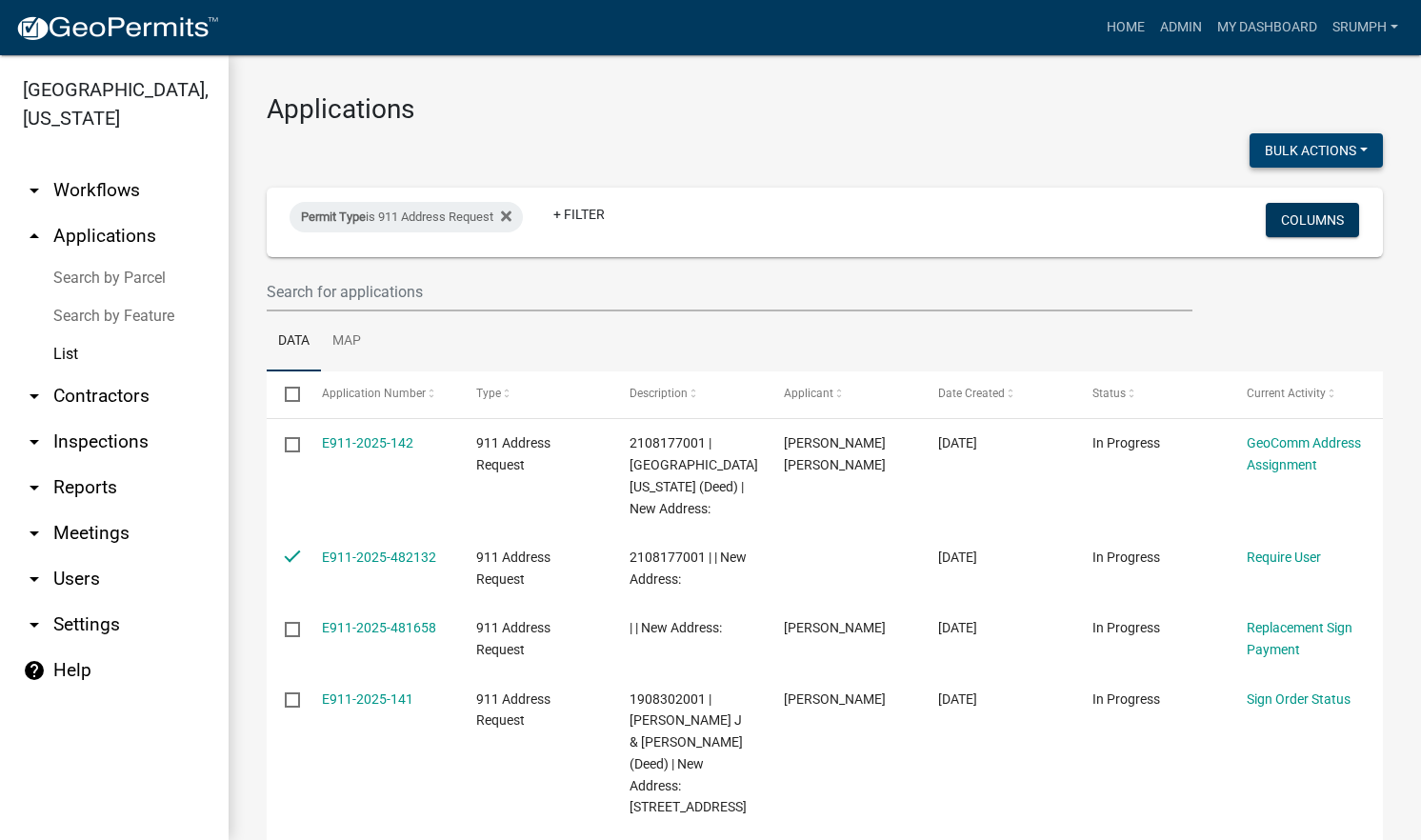
click at [1304, 161] on button "Bulk Actions" at bounding box center [1316, 150] width 133 height 35
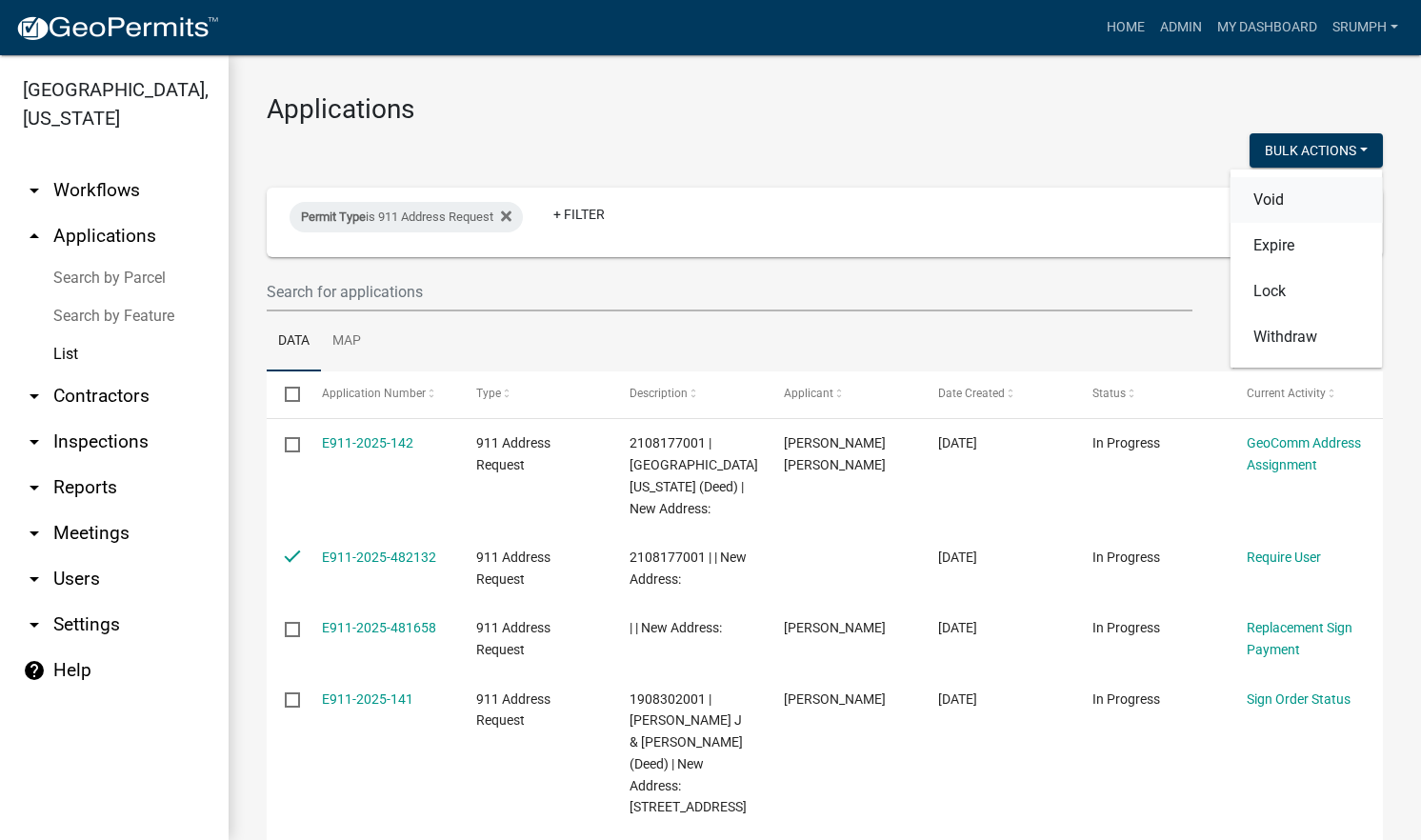
click at [1267, 207] on button "Void" at bounding box center [1306, 199] width 152 height 45
checkbox input "false"
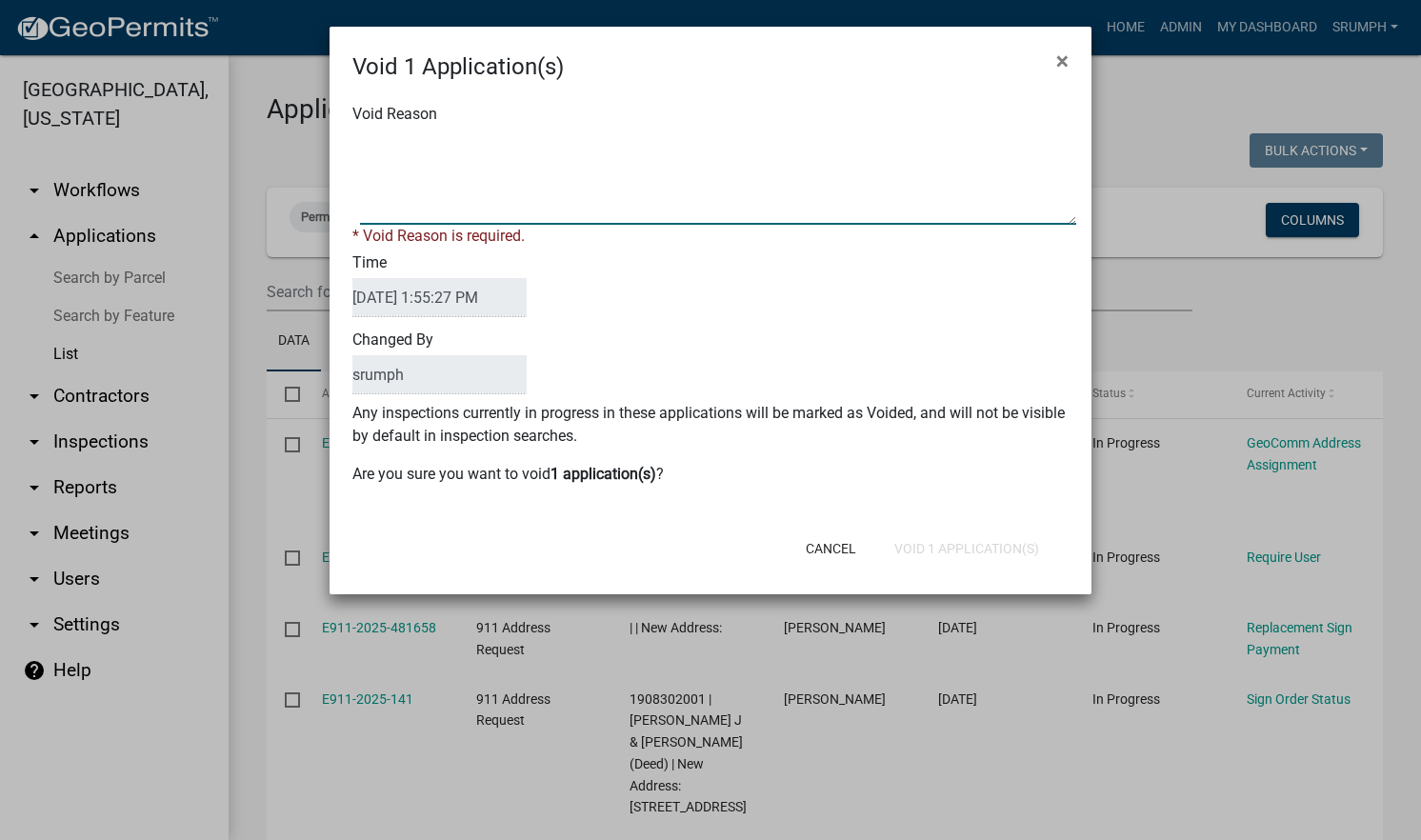
click at [867, 202] on textarea "Void Reason" at bounding box center [718, 177] width 716 height 95
type textarea "incomplete"
click at [908, 550] on div "Cancel Void 1 Application(s)" at bounding box center [835, 549] width 470 height 49
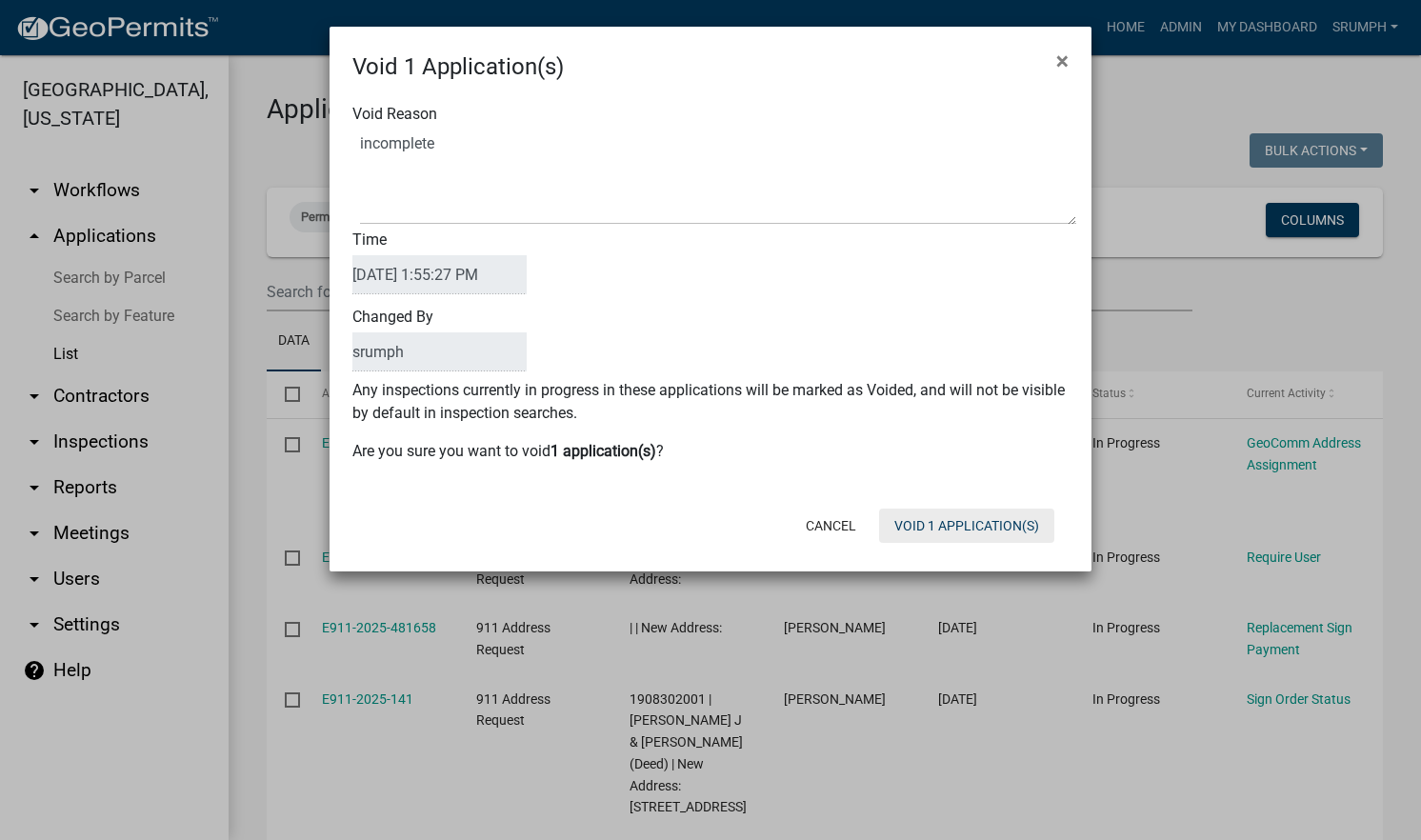
click at [912, 528] on button "Void 1 Application(s)" at bounding box center [966, 525] width 175 height 35
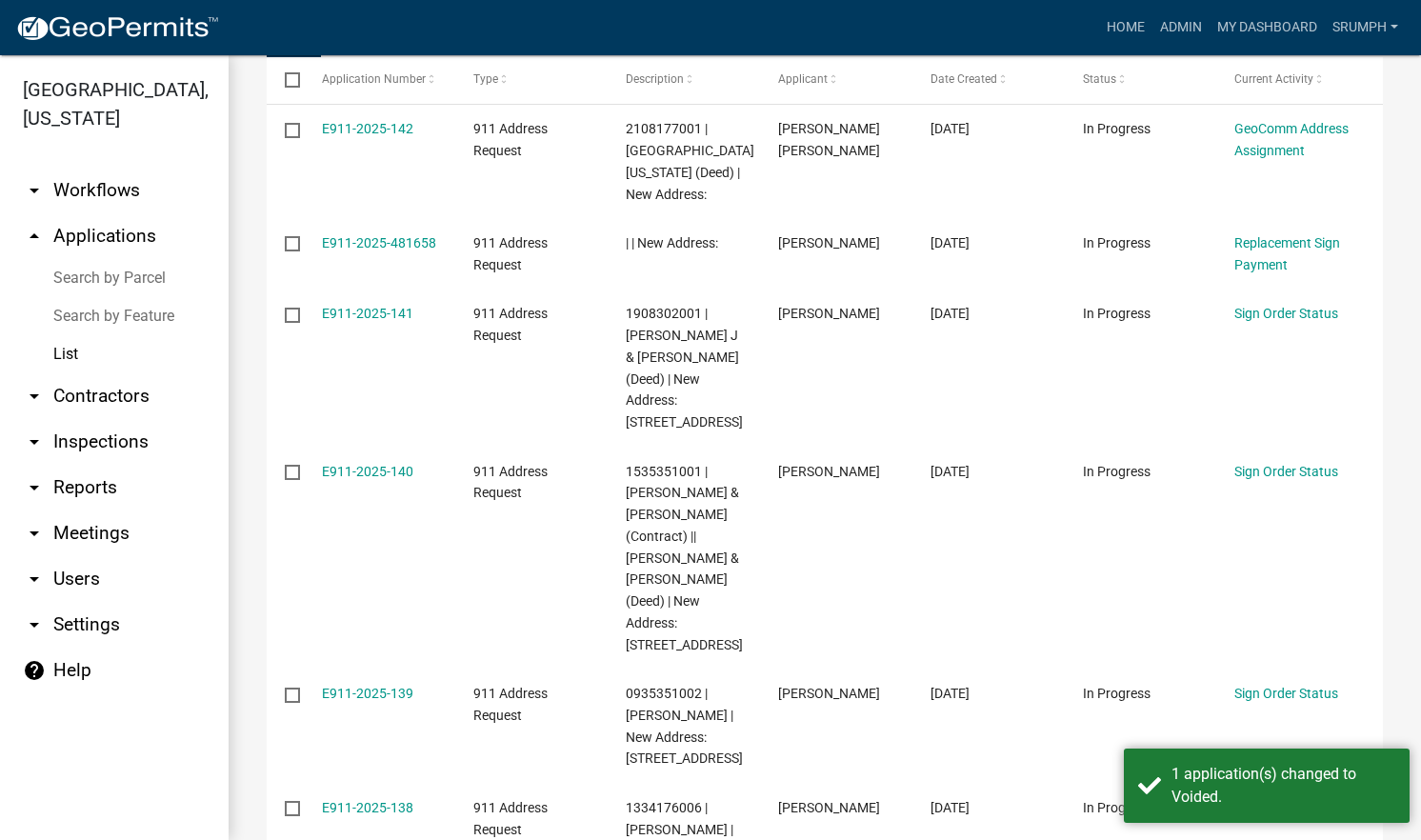
scroll to position [309, 0]
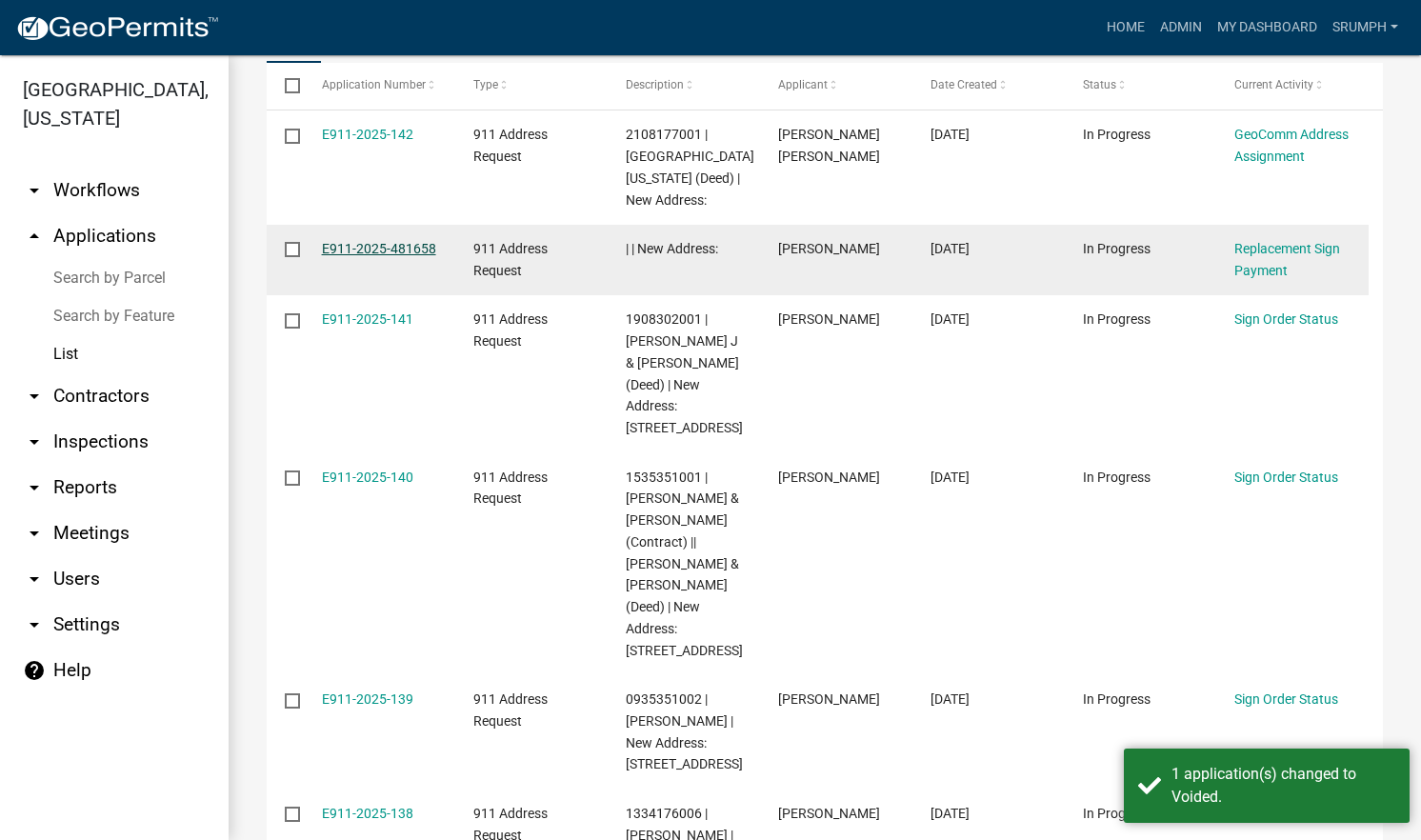
click at [381, 254] on link "E911-2025-481658" at bounding box center [379, 248] width 115 height 15
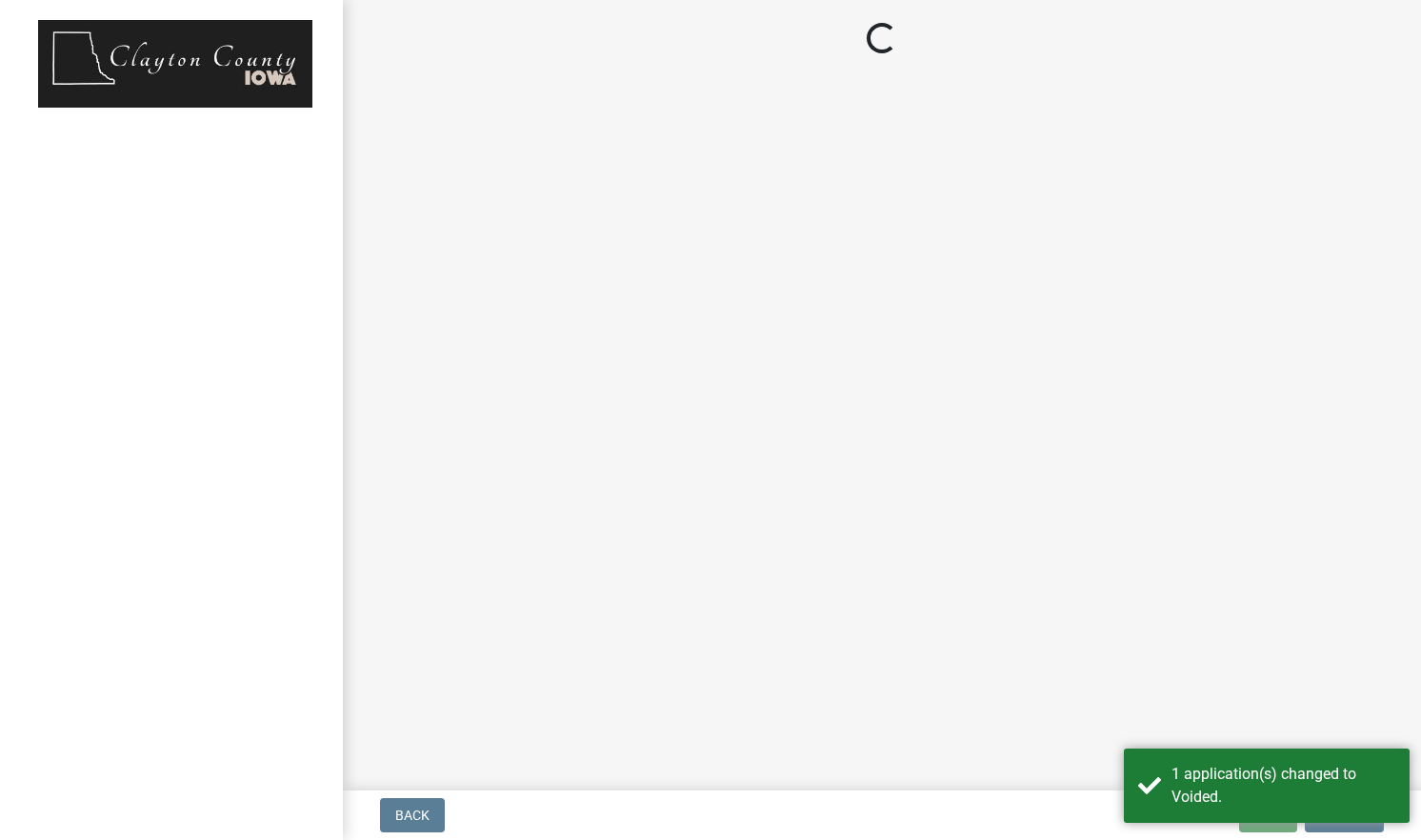
select select "3: 3"
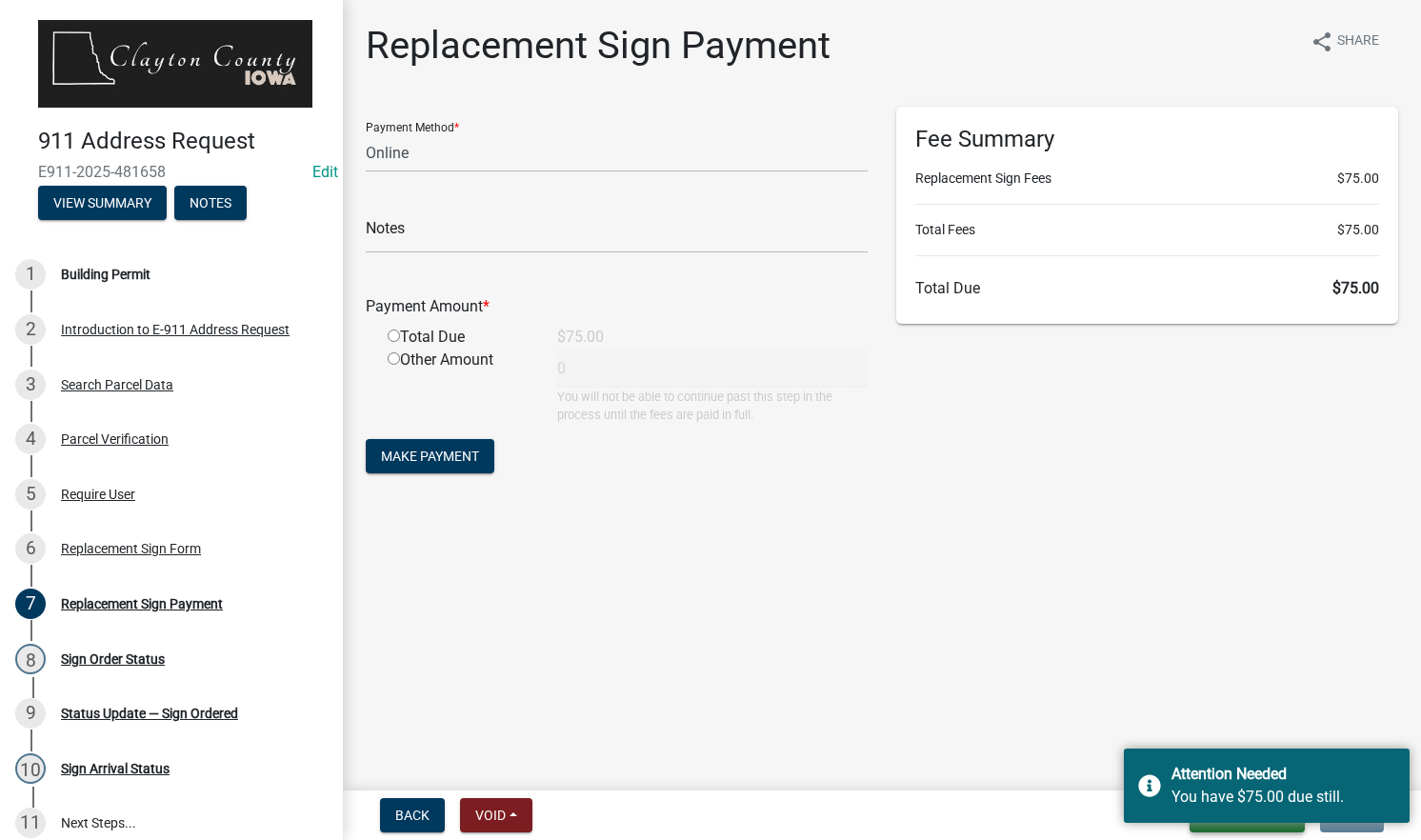
click at [1282, 823] on button "Save & Exit" at bounding box center [1247, 814] width 116 height 35
click at [1228, 784] on div "Attention Needed" at bounding box center [1284, 774] width 224 height 23
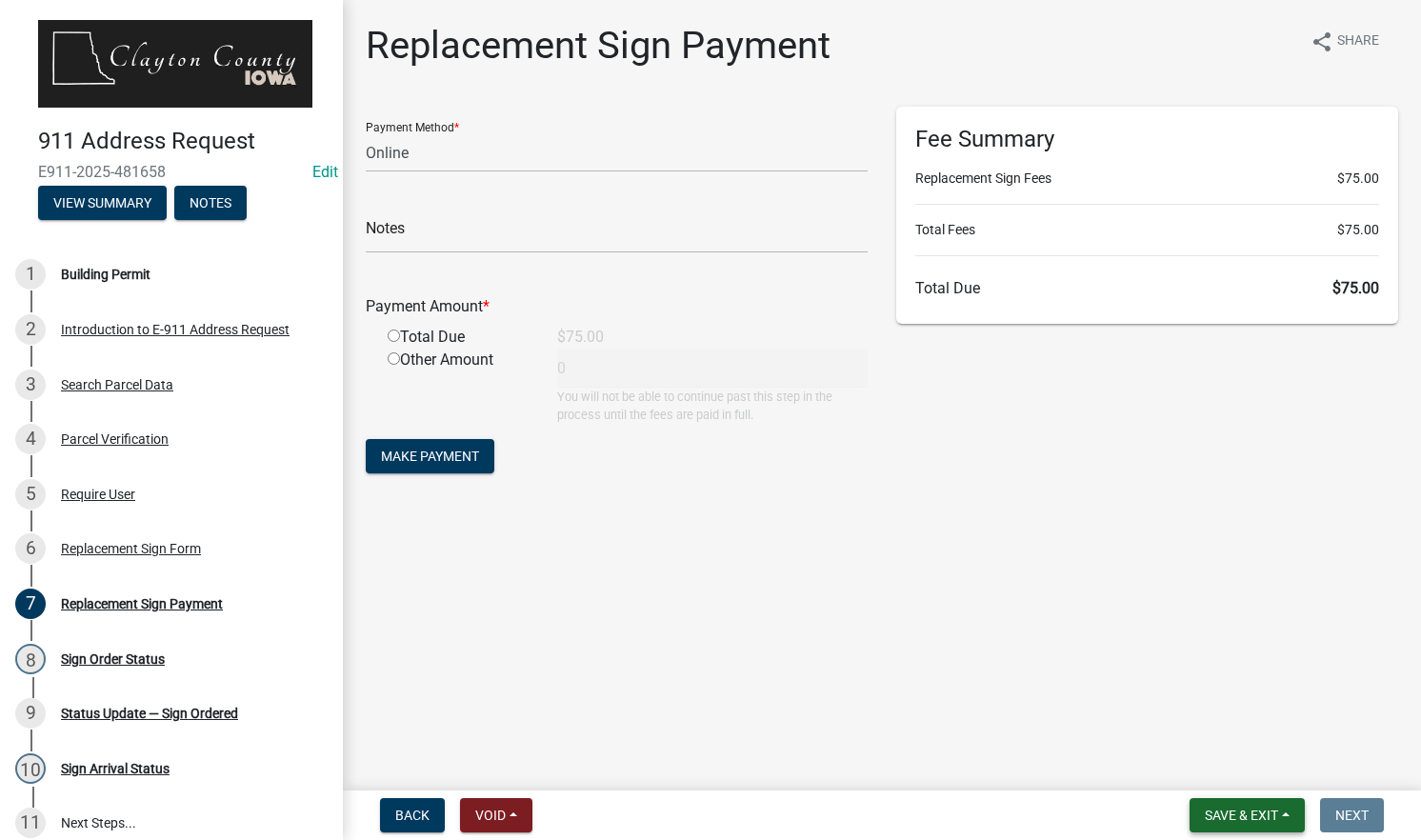
click at [1215, 812] on span "Save & Exit" at bounding box center [1241, 814] width 73 height 15
click at [1207, 772] on button "Save & Exit" at bounding box center [1228, 765] width 152 height 45
